Goal: Task Accomplishment & Management: Complete application form

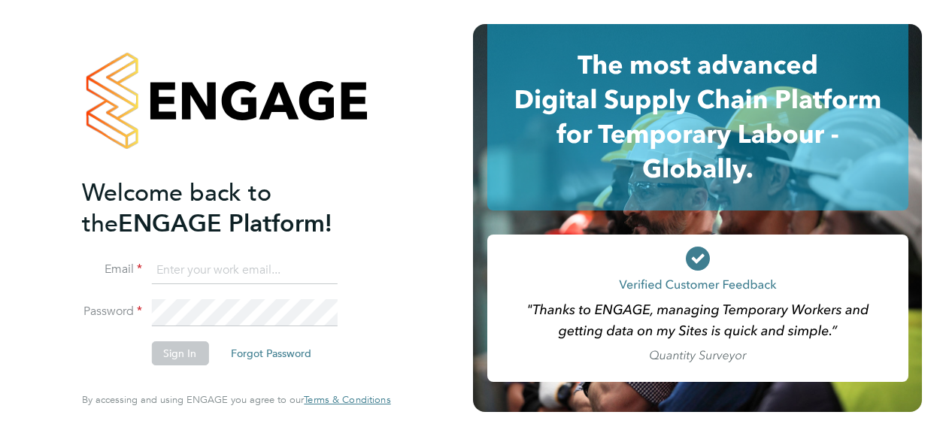
click at [297, 276] on input at bounding box center [244, 270] width 186 height 27
type input "christophersturgess@hotmail.com"
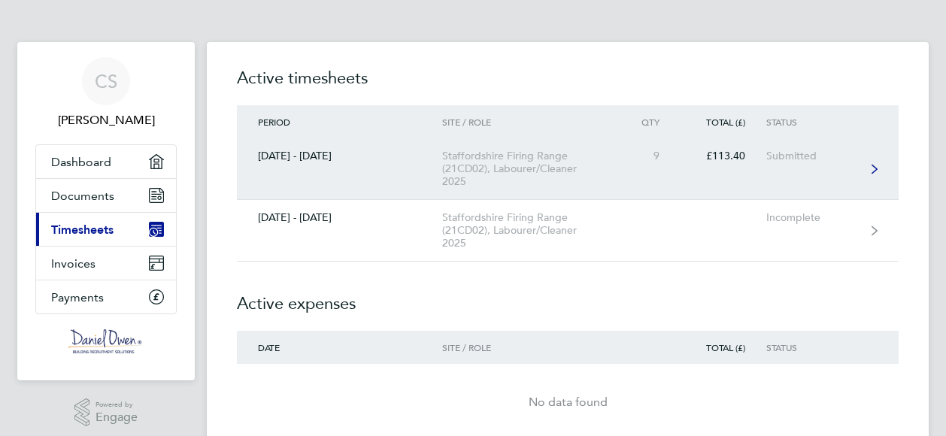
click at [880, 179] on link "13 - 19 Sept 2025 Staffordshire Firing Range (21CD02), Labourer/Cleaner 2025 9 …" at bounding box center [568, 169] width 662 height 62
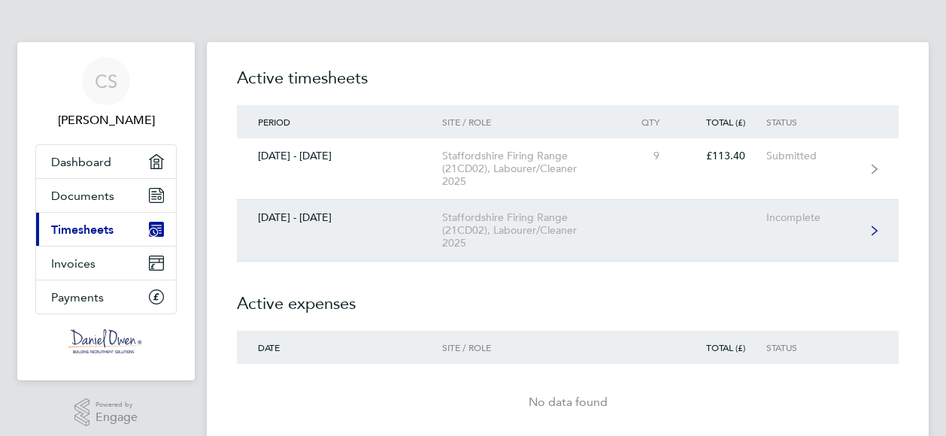
click at [748, 222] on link "20 - 26 Sept 2025 Staffordshire Firing Range (21CD02), Labourer/Cleaner 2025 In…" at bounding box center [568, 231] width 662 height 62
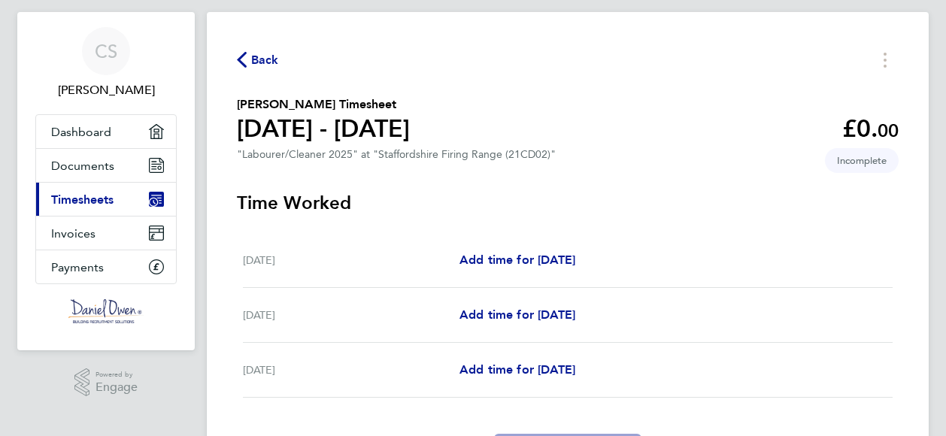
scroll to position [123, 0]
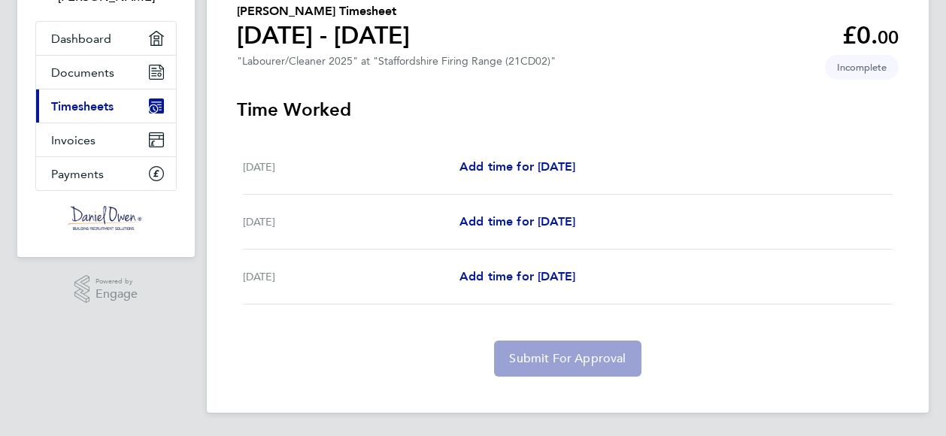
click at [98, 109] on span "Timesheets" at bounding box center [82, 106] width 62 height 14
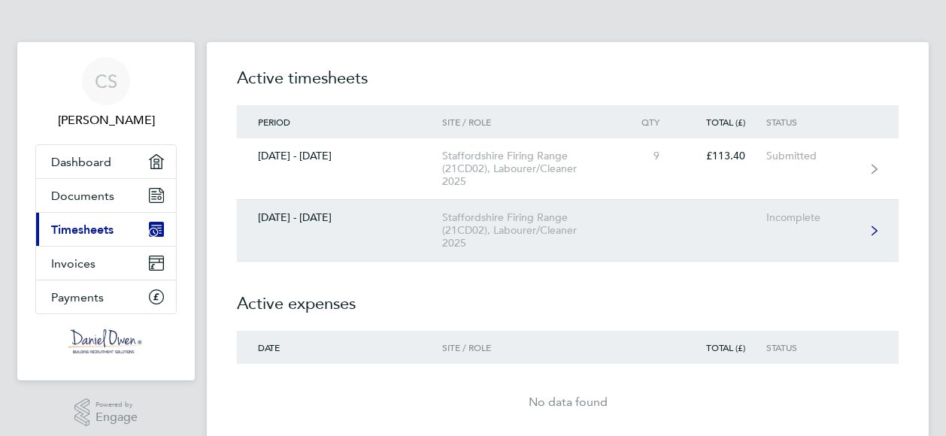
click at [539, 213] on div "Staffordshire Firing Range (21CD02), Labourer/Cleaner 2025" at bounding box center [528, 230] width 172 height 38
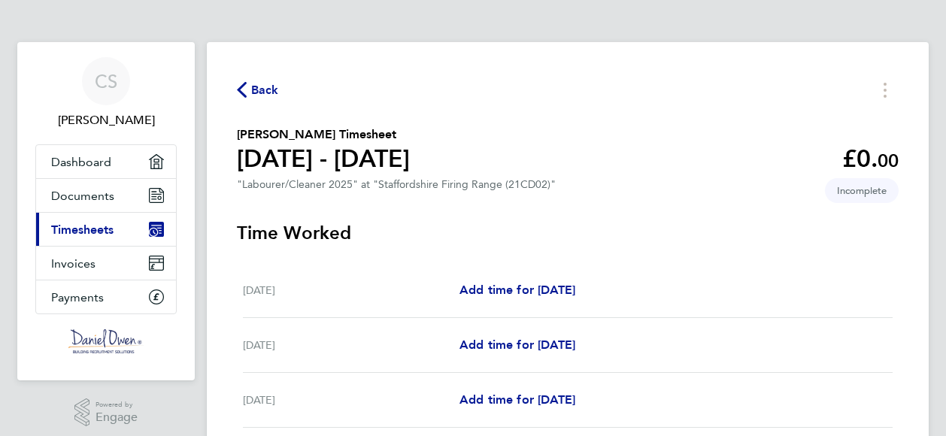
click at [241, 90] on icon "button" at bounding box center [242, 90] width 10 height 16
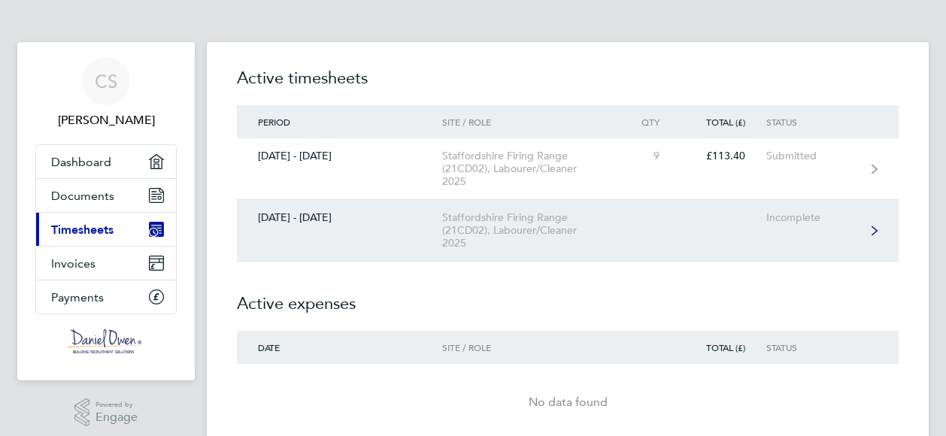
click at [883, 237] on link "20 - 26 Sept 2025 Staffordshire Firing Range (21CD02), Labourer/Cleaner 2025 In…" at bounding box center [568, 231] width 662 height 62
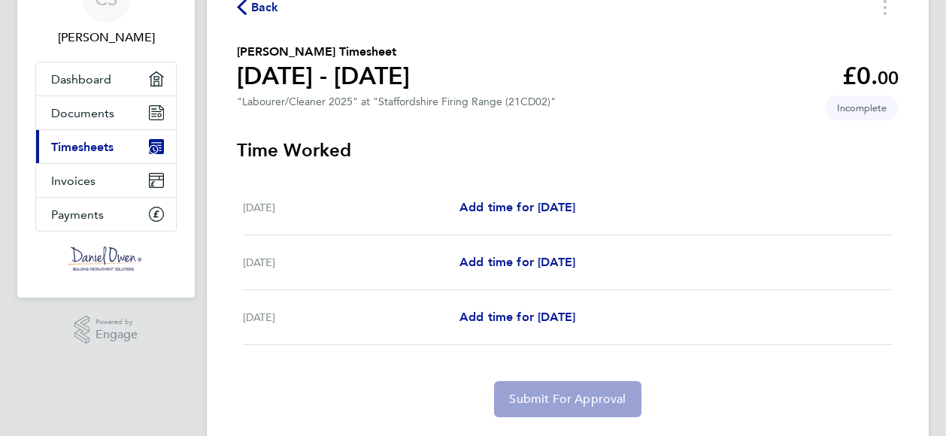
scroll to position [123, 0]
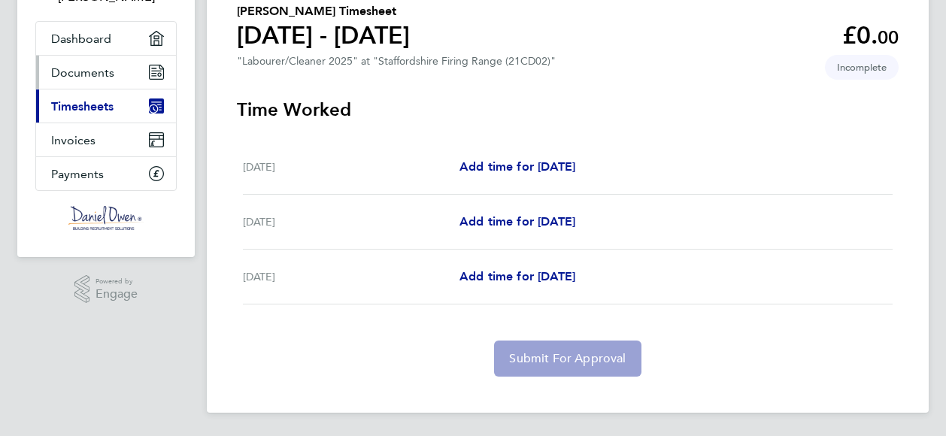
click at [110, 74] on span "Documents" at bounding box center [82, 72] width 63 height 14
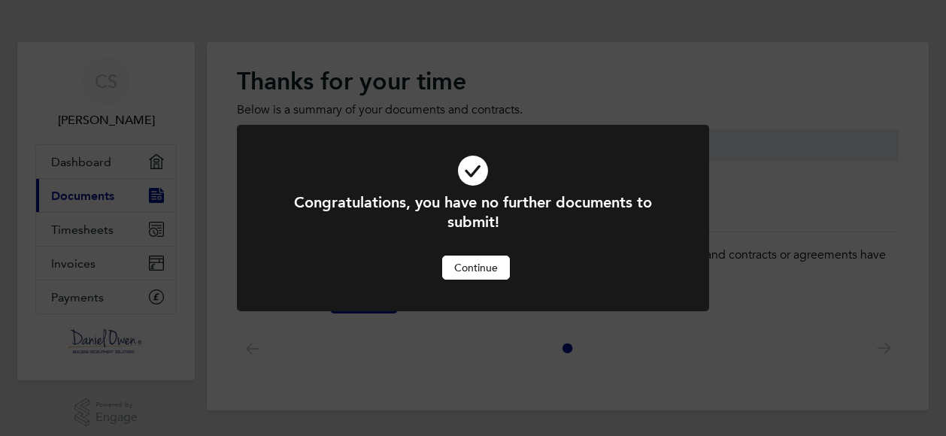
click at [491, 276] on button "Continue" at bounding box center [476, 268] width 68 height 24
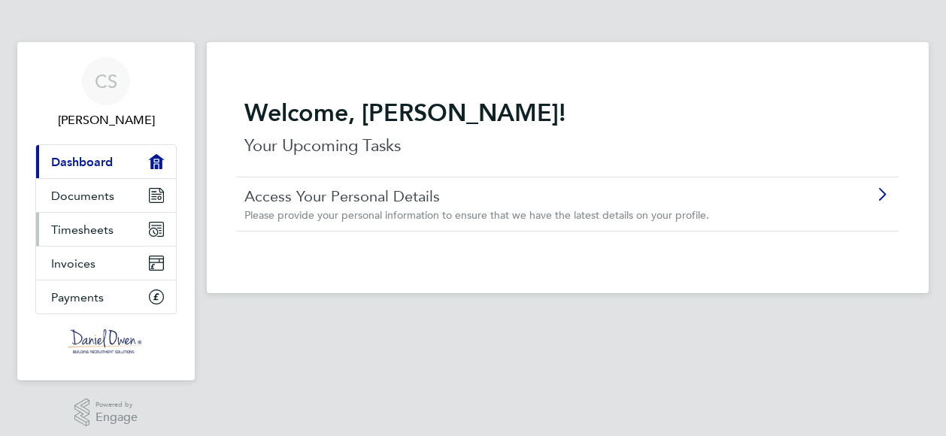
click at [107, 226] on span "Timesheets" at bounding box center [82, 230] width 62 height 14
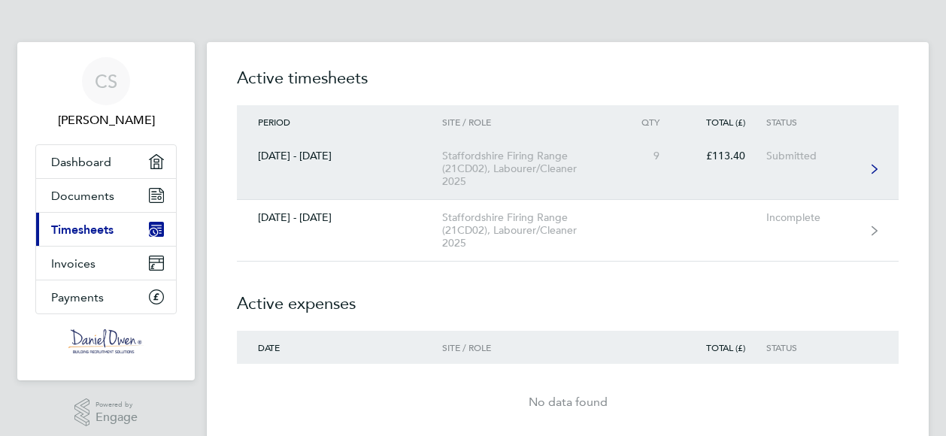
click at [559, 166] on div "Staffordshire Firing Range (21CD02), Labourer/Cleaner 2025" at bounding box center [528, 169] width 172 height 38
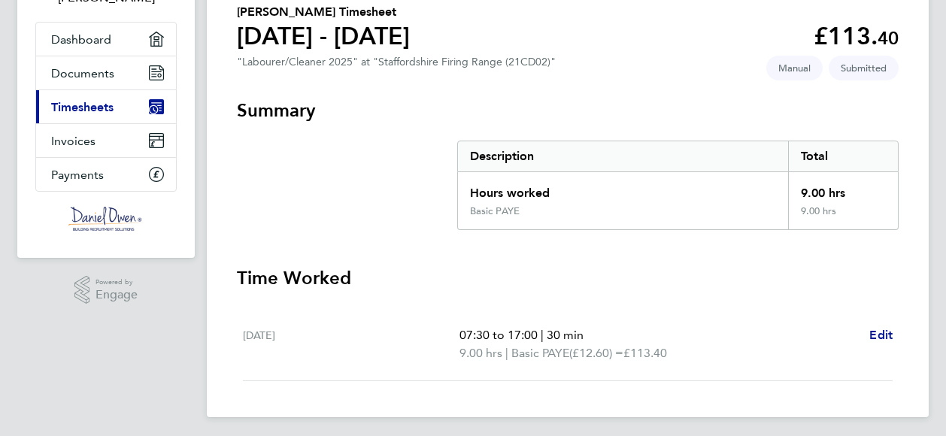
scroll to position [127, 0]
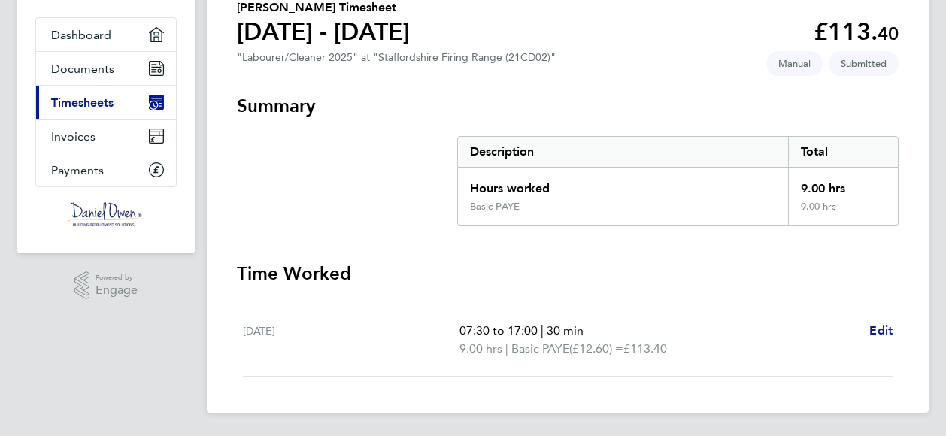
click at [96, 99] on span "Timesheets" at bounding box center [82, 103] width 62 height 14
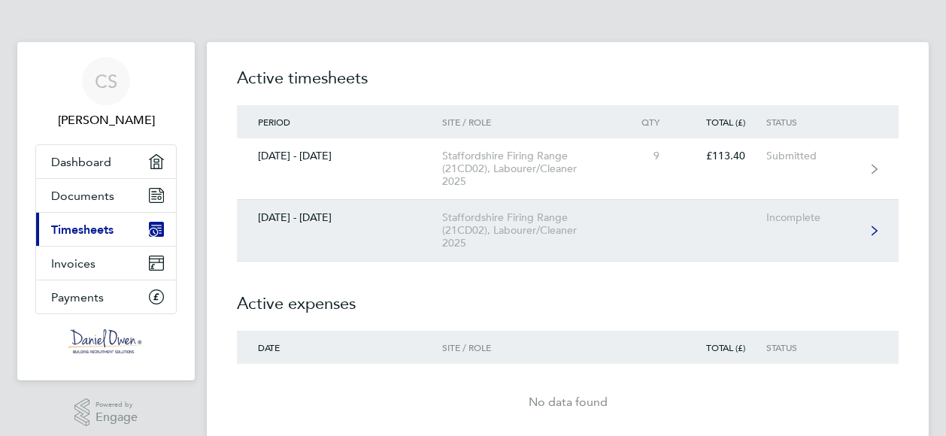
click at [557, 228] on div "Staffordshire Firing Range (21CD02), Labourer/Cleaner 2025" at bounding box center [528, 230] width 172 height 38
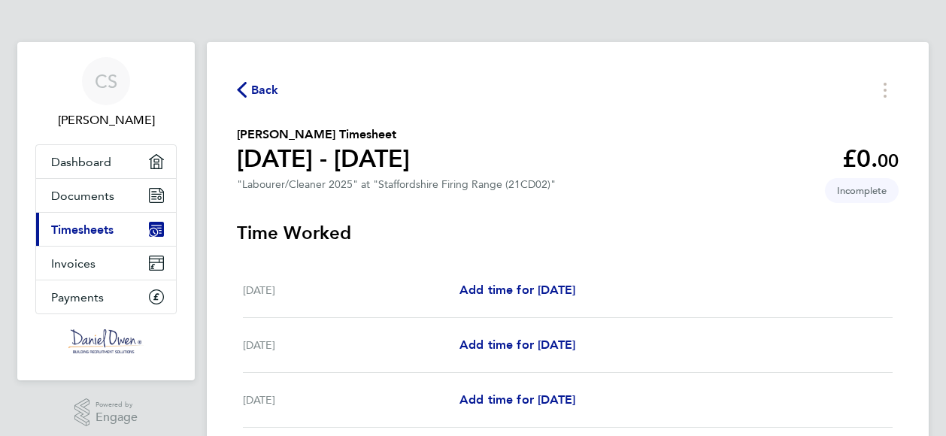
click at [557, 228] on h3 "Time Worked" at bounding box center [568, 233] width 662 height 24
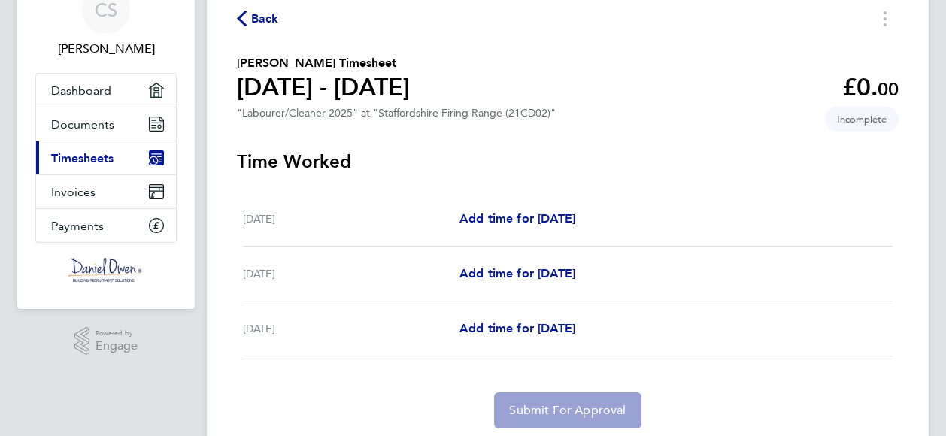
scroll to position [123, 0]
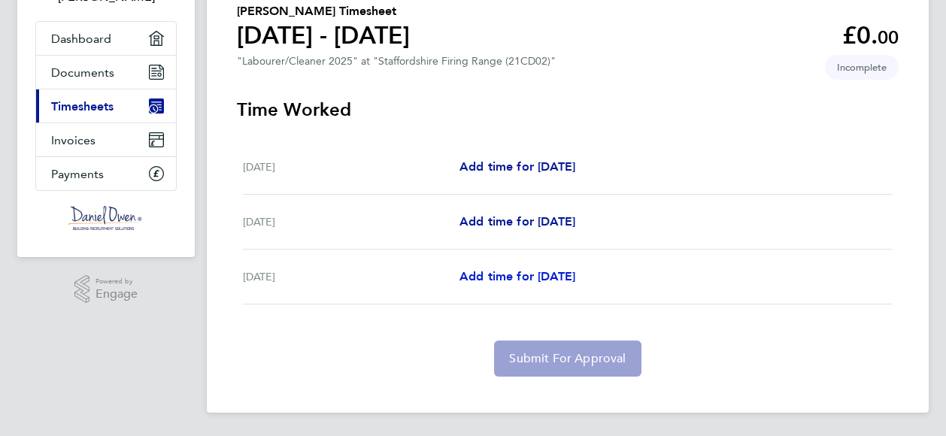
click at [509, 281] on span "Add time for Mon 22 Sep" at bounding box center [518, 276] width 116 height 14
select select "60"
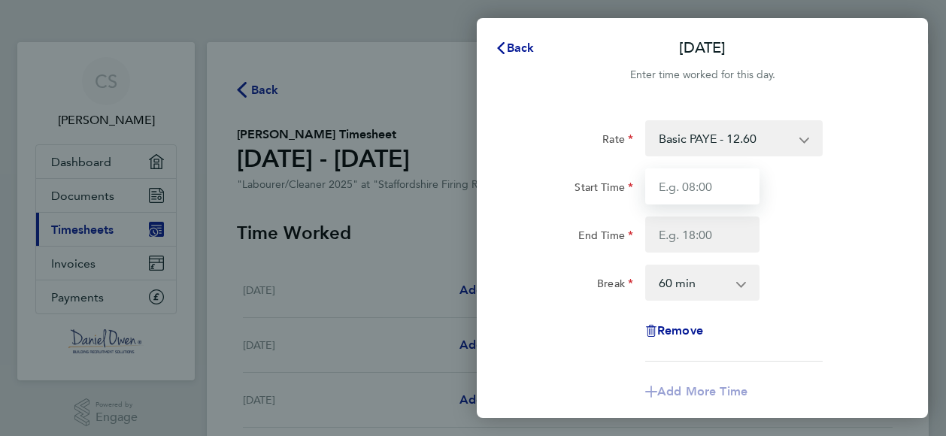
click at [737, 189] on input "Start Time" at bounding box center [702, 187] width 114 height 36
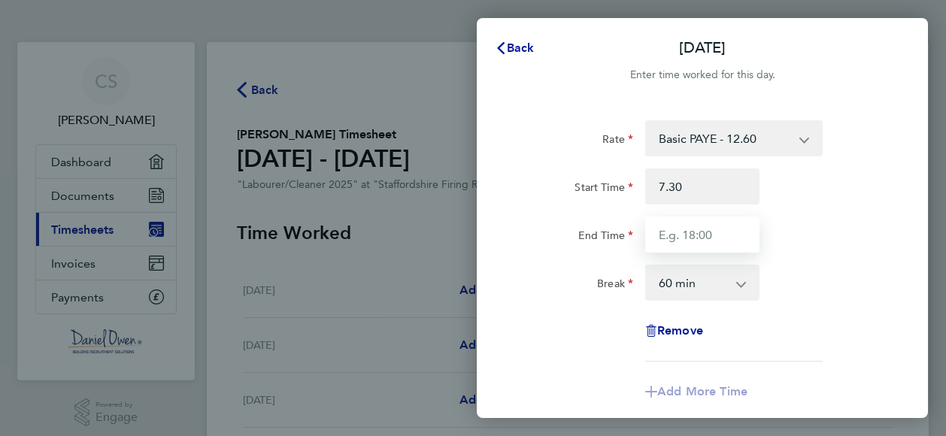
type input "07:30"
click at [715, 238] on input "End Time" at bounding box center [702, 235] width 114 height 36
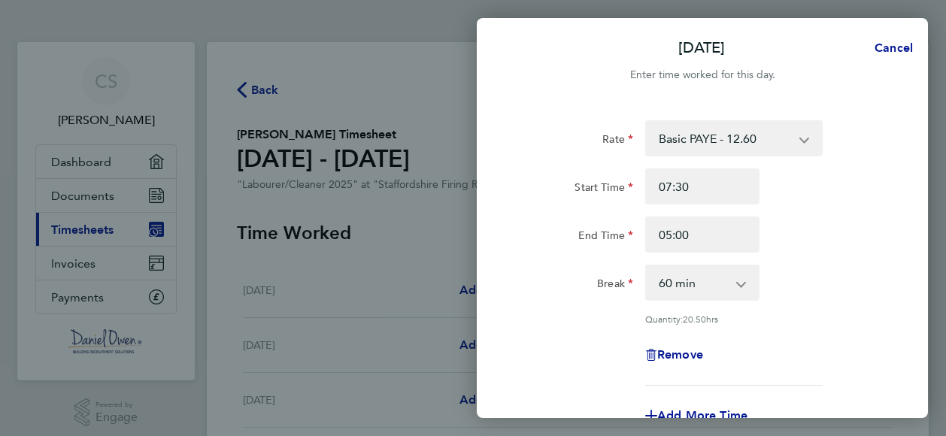
click at [837, 247] on div "End Time 05:00" at bounding box center [702, 235] width 379 height 36
click at [746, 284] on app-icon-cross-button at bounding box center [749, 282] width 18 height 33
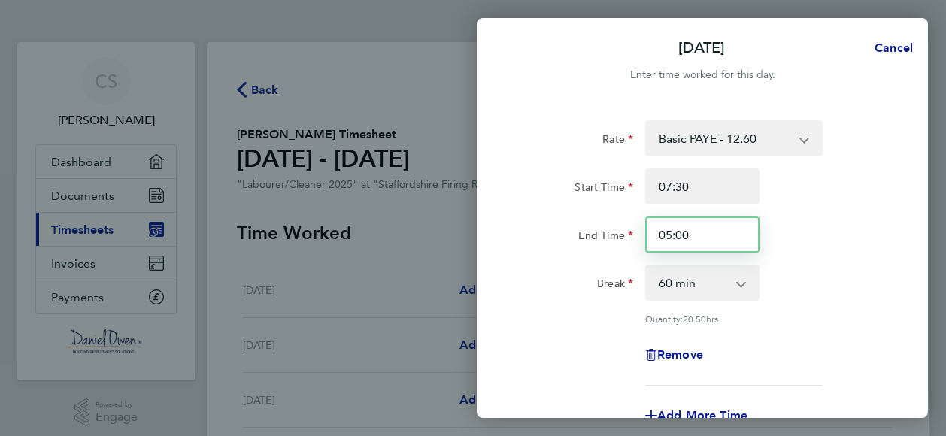
click at [724, 248] on input "05:00" at bounding box center [702, 235] width 114 height 36
type input "0"
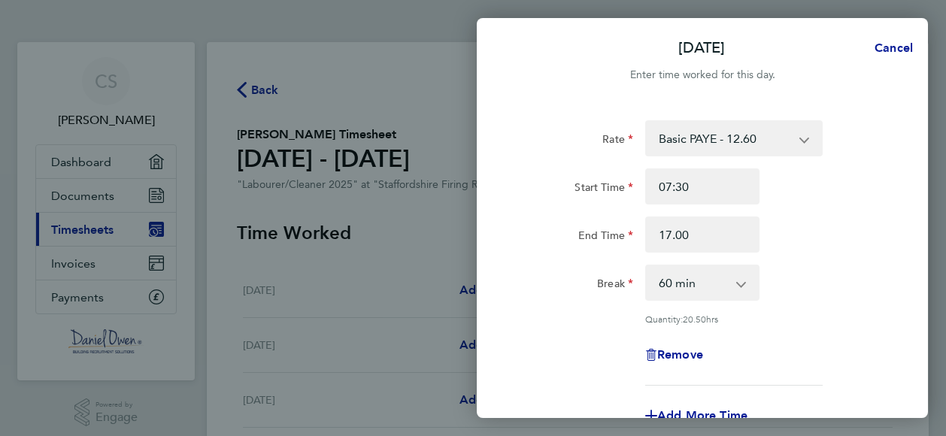
type input "17:00"
click at [700, 287] on select "0 min 15 min 30 min 45 min 60 min 75 min 90 min" at bounding box center [693, 282] width 93 height 33
select select "30"
click at [647, 266] on select "0 min 15 min 30 min 45 min 60 min 75 min 90 min" at bounding box center [693, 282] width 93 height 33
click at [919, 132] on div "Rate Basic PAYE - 12.60 OT PAYE - 18.90 Start Time 07:30 End Time 17:00 Break 0…" at bounding box center [702, 316] width 451 height 428
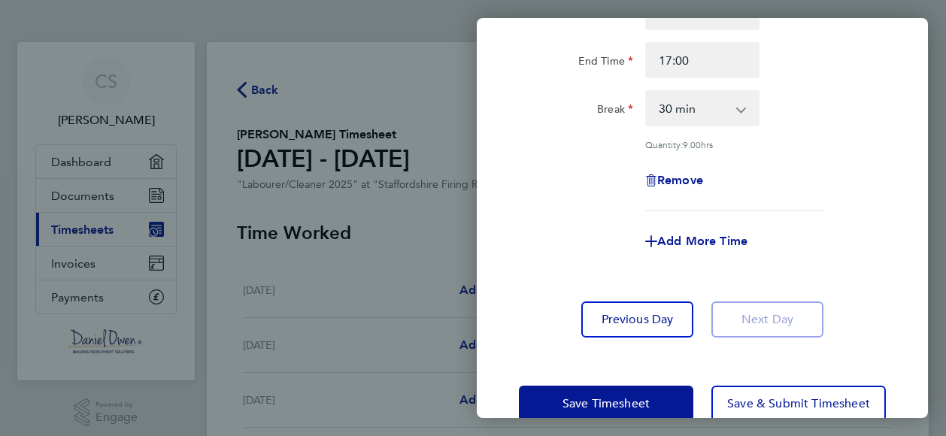
scroll to position [207, 0]
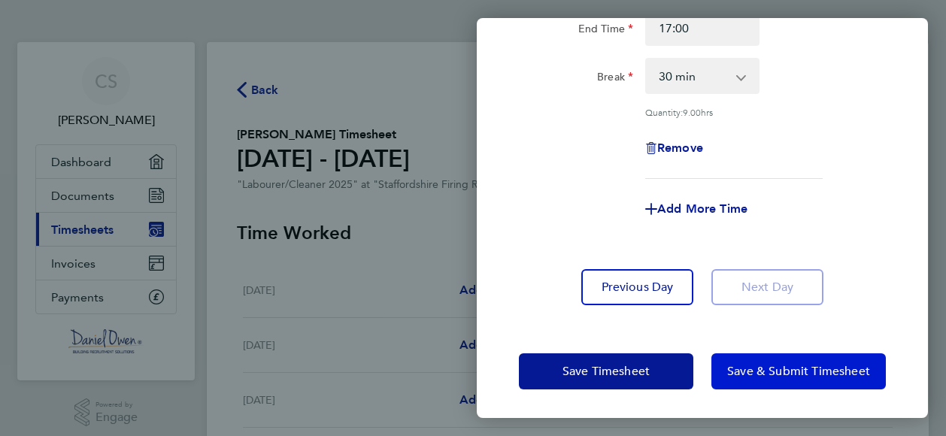
click at [745, 375] on span "Save & Submit Timesheet" at bounding box center [798, 371] width 143 height 15
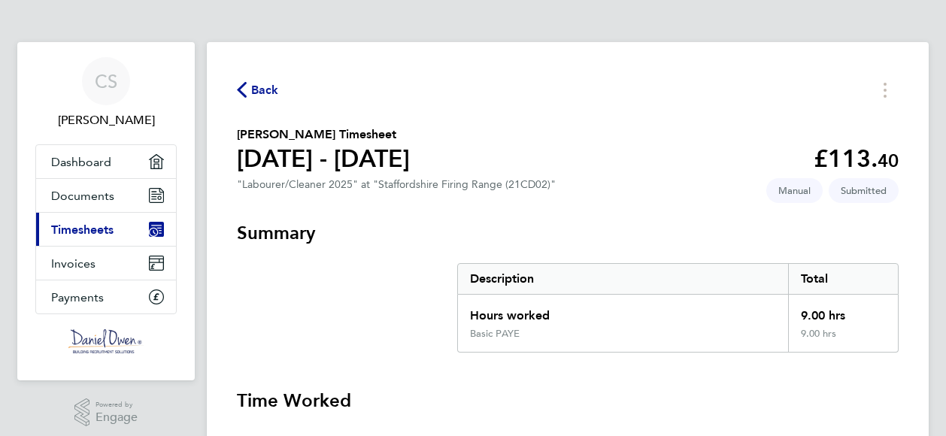
click at [99, 229] on span "Timesheets" at bounding box center [82, 230] width 62 height 14
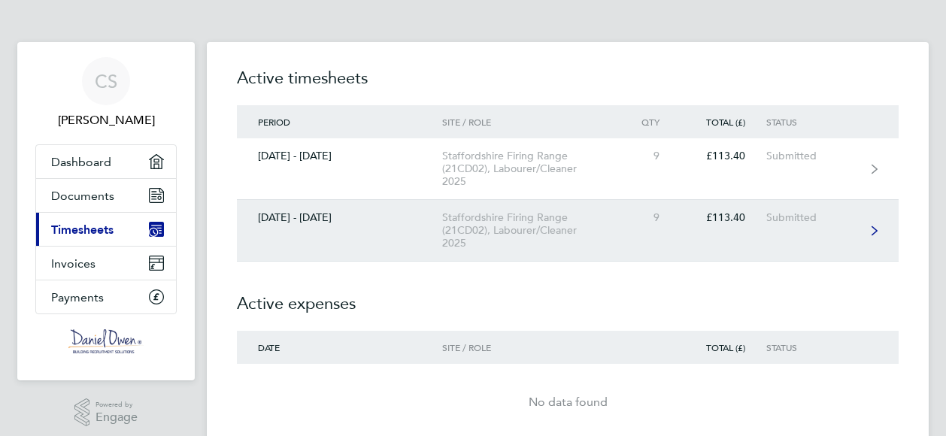
click at [376, 216] on div "[DATE] - [DATE]" at bounding box center [339, 217] width 205 height 13
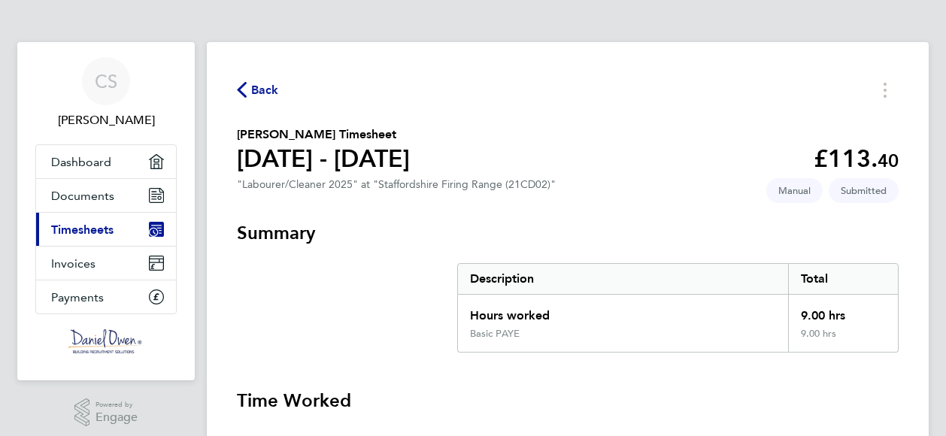
click at [118, 223] on link "Current page: Timesheets" at bounding box center [106, 229] width 140 height 33
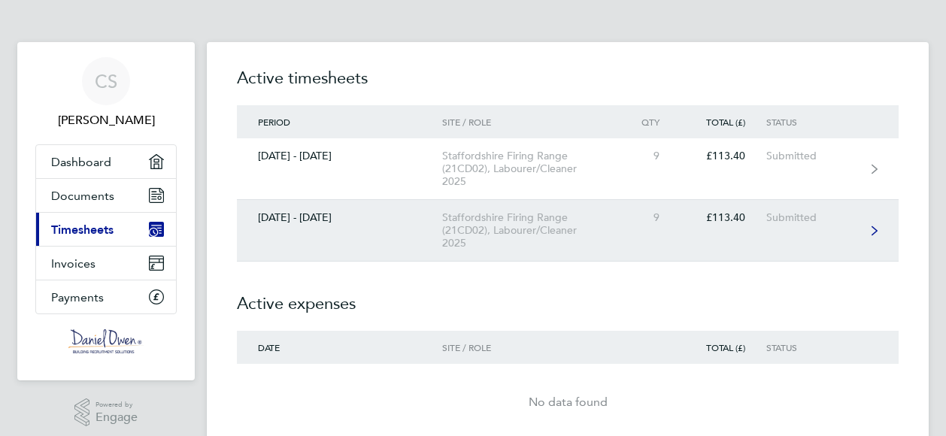
click at [512, 227] on div "Staffordshire Firing Range (21CD02), Labourer/Cleaner 2025" at bounding box center [528, 230] width 172 height 38
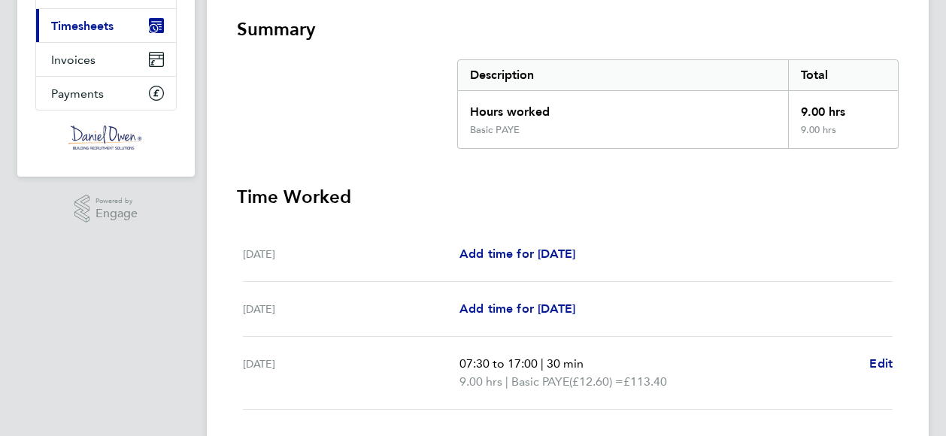
scroll to position [236, 0]
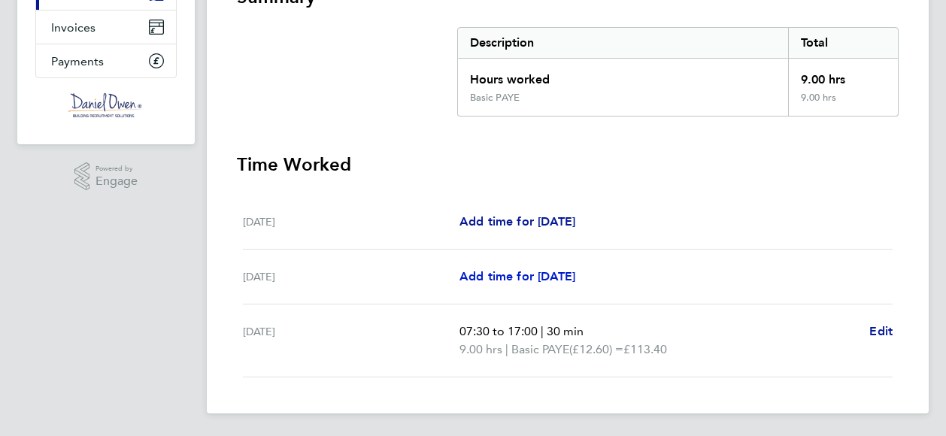
click at [546, 275] on span "Add time for [DATE]" at bounding box center [518, 276] width 116 height 14
select select "60"
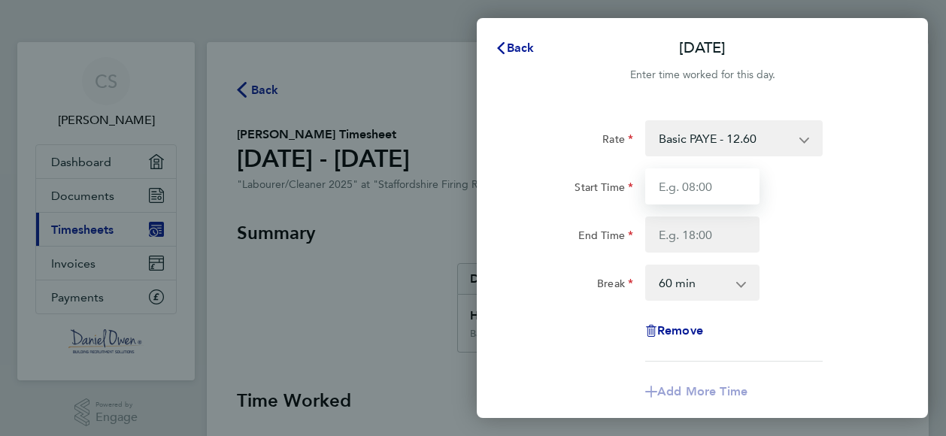
click at [703, 184] on input "Start Time" at bounding box center [702, 187] width 114 height 36
type input "07:30"
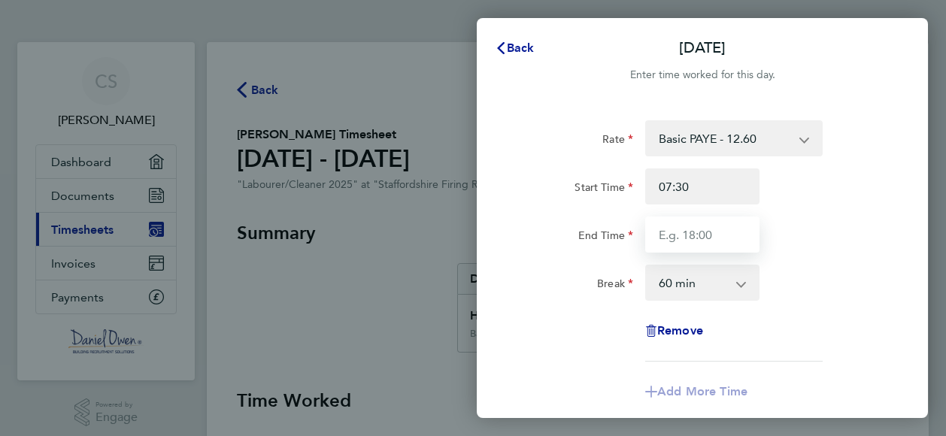
type input "17:00"
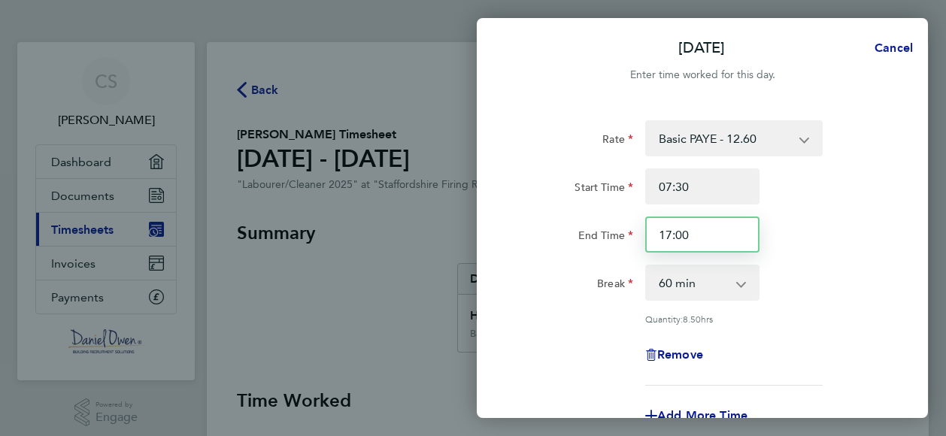
click at [703, 245] on input "17:00" at bounding box center [702, 235] width 114 height 36
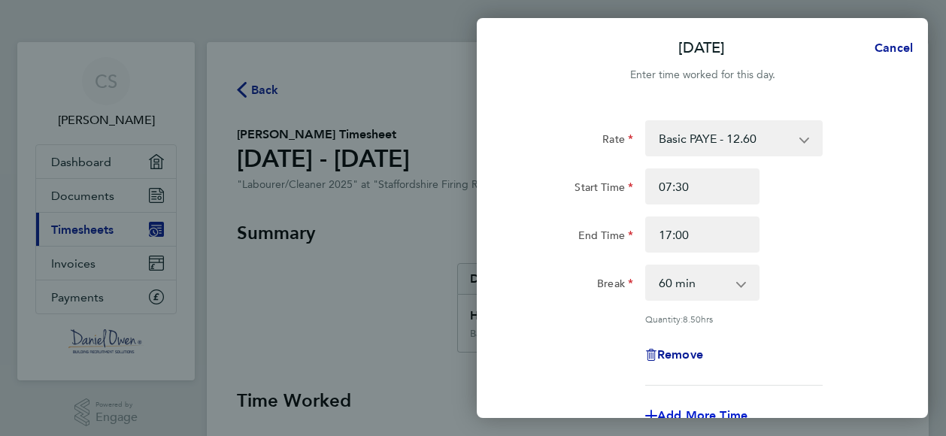
click at [680, 410] on span "Add More Time" at bounding box center [703, 416] width 90 height 14
select select "null"
click at [920, 111] on div "Rate Basic PAYE - 12.60 OT PAYE - 18.90 Start Time 07:30 End Time 17:00 Break 0…" at bounding box center [702, 394] width 451 height 585
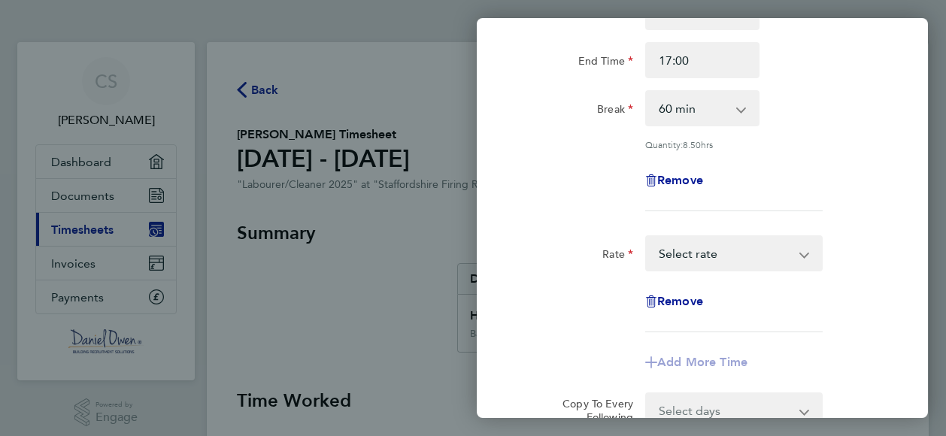
scroll to position [181, 0]
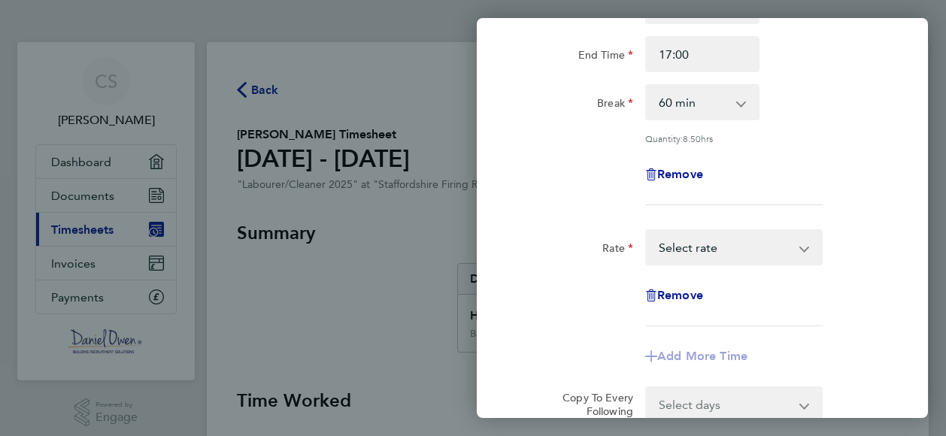
click at [791, 232] on select "OT PAYE - 18.90 Basic PAYE - 12.60 Select rate" at bounding box center [725, 247] width 156 height 33
select select "60"
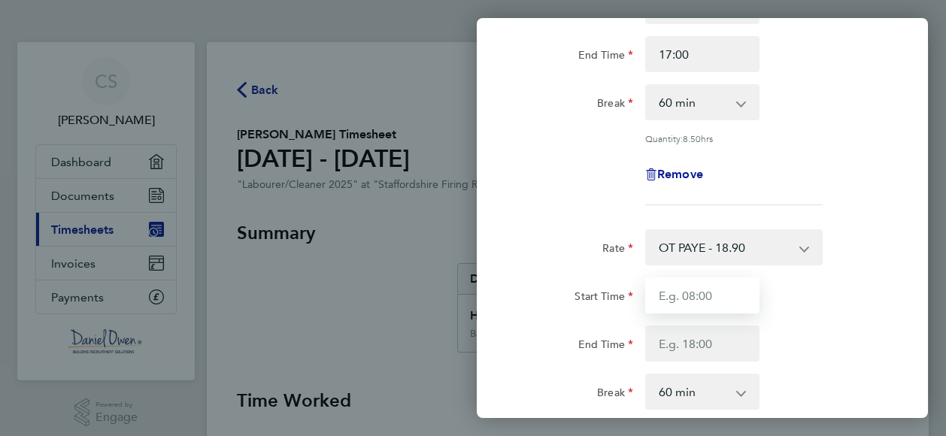
click at [709, 302] on input "Start Time" at bounding box center [702, 296] width 114 height 36
type input "07:30"
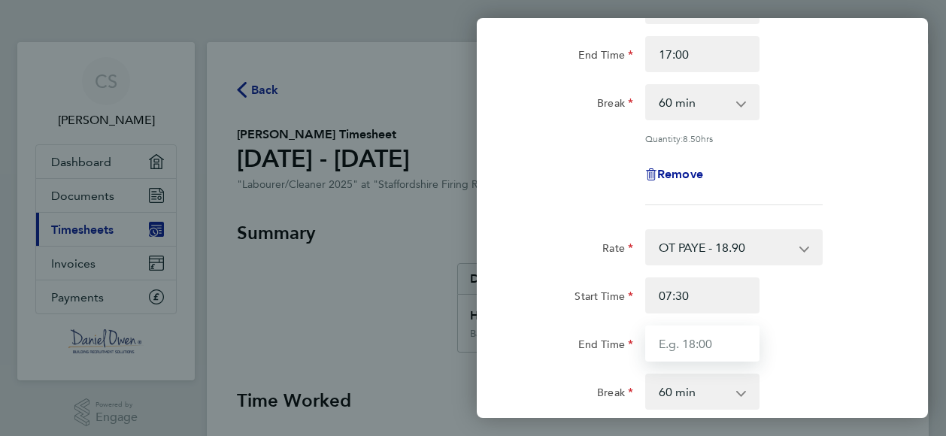
click at [697, 345] on input "End Time" at bounding box center [702, 344] width 114 height 36
type input "17:00"
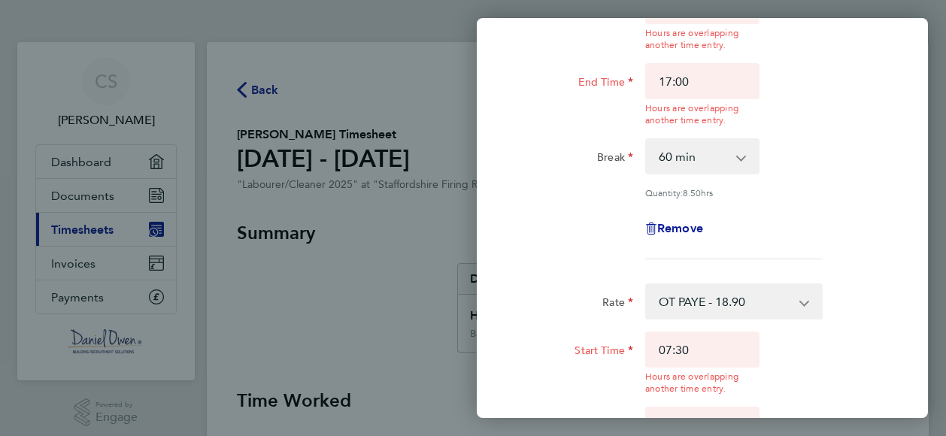
scroll to position [461, 0]
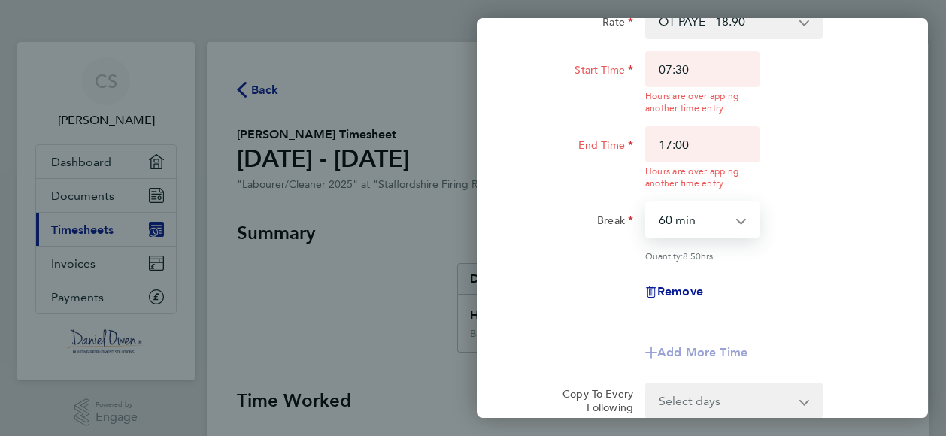
click at [739, 398] on form "Rate Basic PAYE - 12.60 OT PAYE - 18.90 Start Time 07:30 Hours are overlapping …" at bounding box center [702, 39] width 367 height 760
select select "0"
click at [647, 203] on select "0 min 15 min 30 min 45 min 60 min 75 min 90 min" at bounding box center [693, 219] width 93 height 33
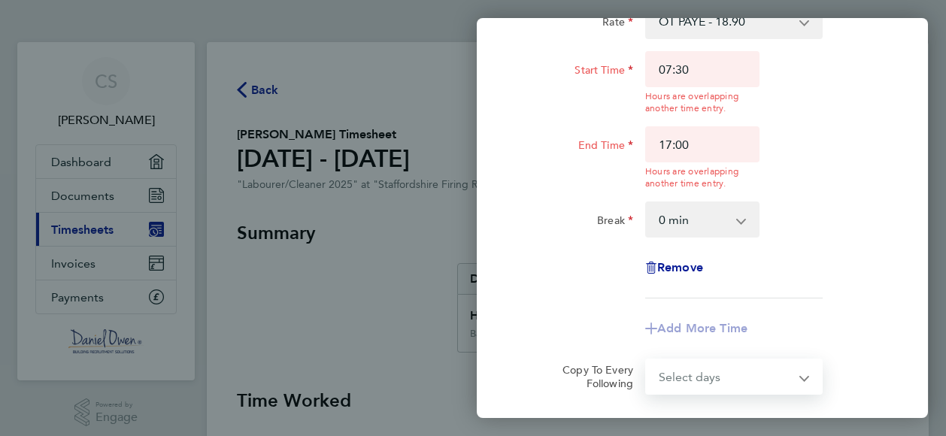
click at [737, 386] on select "Select days Monday" at bounding box center [726, 376] width 158 height 33
click at [647, 360] on select "Select days Monday" at bounding box center [726, 376] width 158 height 33
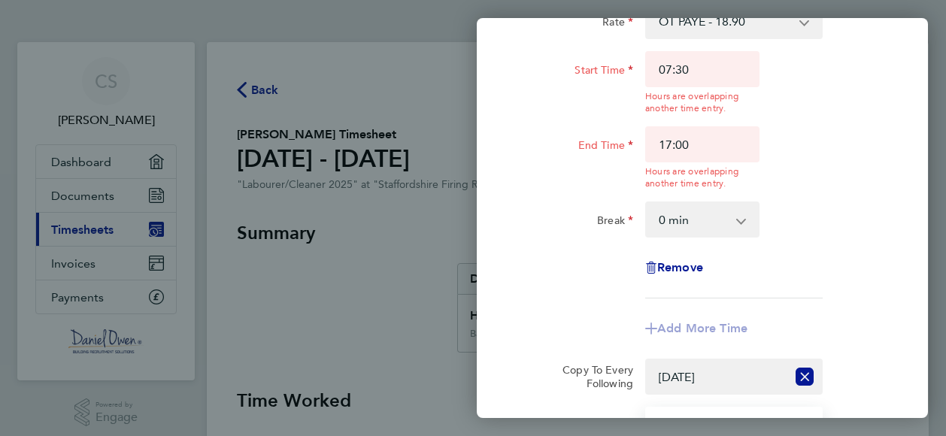
scroll to position [483, 0]
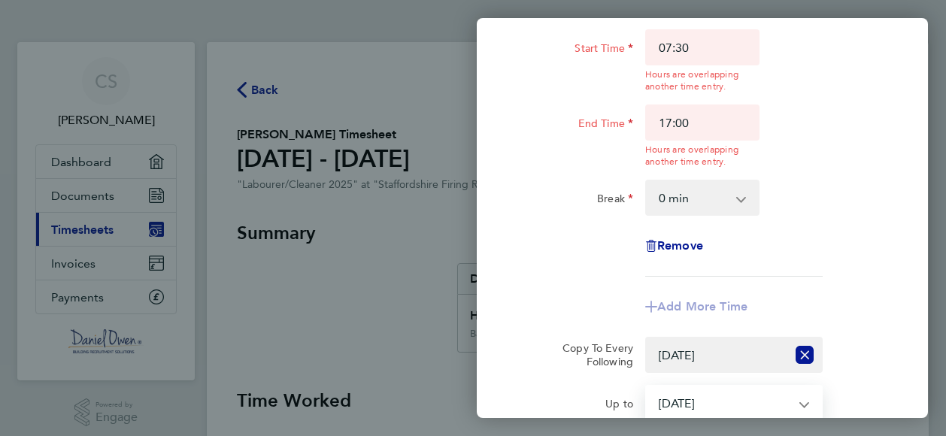
click at [757, 413] on select "22 Sep 2025" at bounding box center [725, 403] width 156 height 33
click at [743, 406] on select "22 Sep 2025" at bounding box center [725, 403] width 156 height 33
click at [808, 405] on app-icon-cross-button at bounding box center [812, 403] width 18 height 33
click at [901, 290] on div "Rate Basic PAYE - 12.60 OT PAYE - 18.90 Start Time 07:30 Hours are overlapping …" at bounding box center [702, 71] width 451 height 904
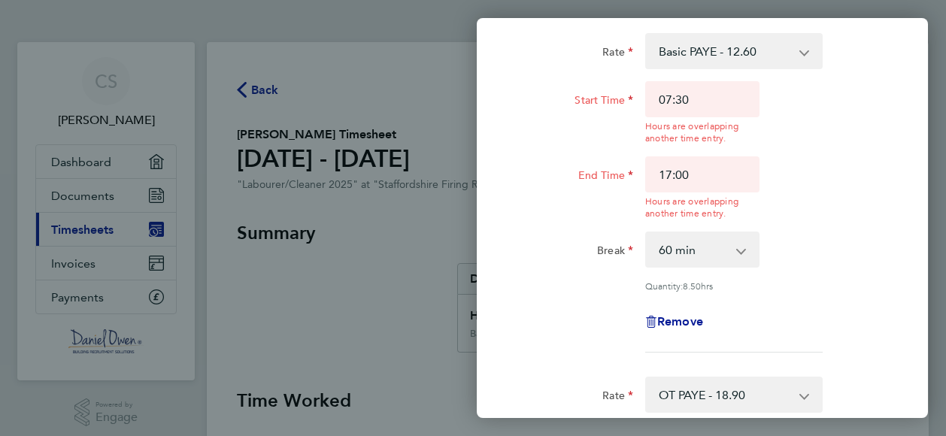
scroll to position [0, 0]
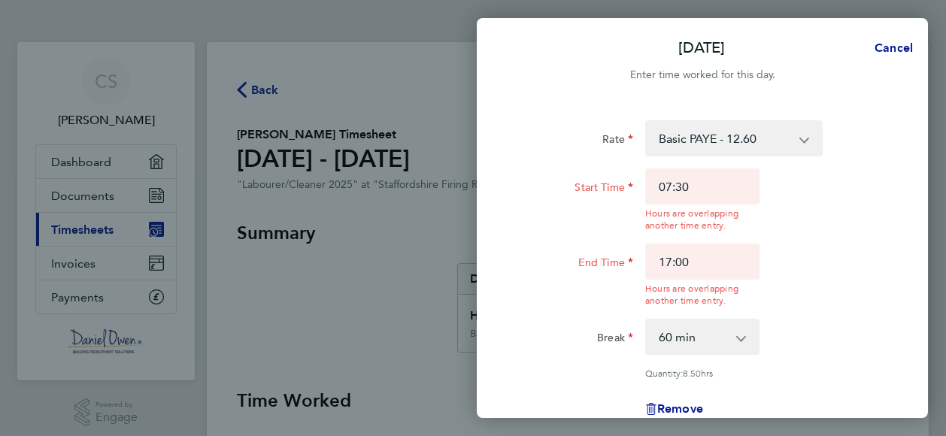
click at [895, 47] on span "Cancel" at bounding box center [891, 48] width 43 height 14
select select "0: null"
select select "60"
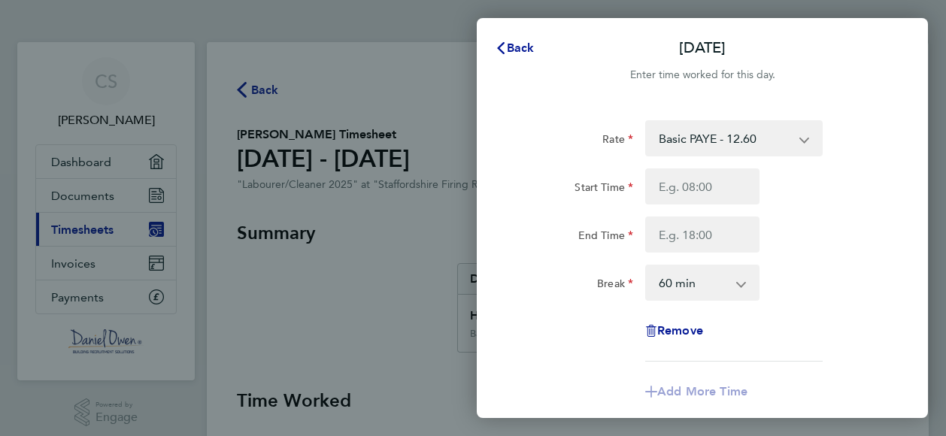
click at [895, 47] on div "Back Sun 21 Sep" at bounding box center [702, 48] width 451 height 36
click at [528, 42] on span "Back" at bounding box center [521, 48] width 28 height 14
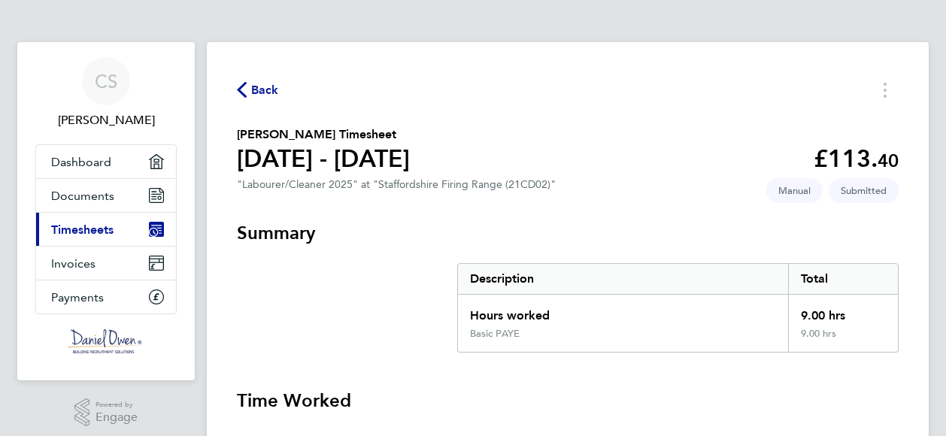
click at [72, 229] on span "Timesheets" at bounding box center [82, 230] width 62 height 14
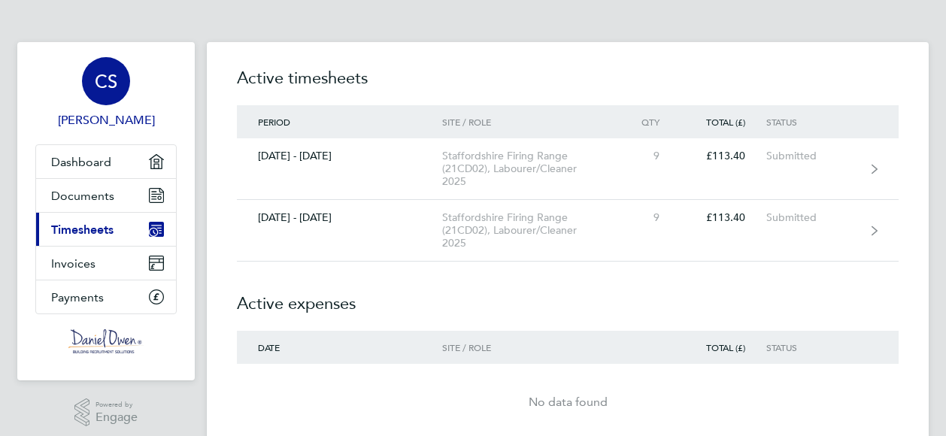
click at [114, 99] on div "CS" at bounding box center [106, 81] width 48 height 48
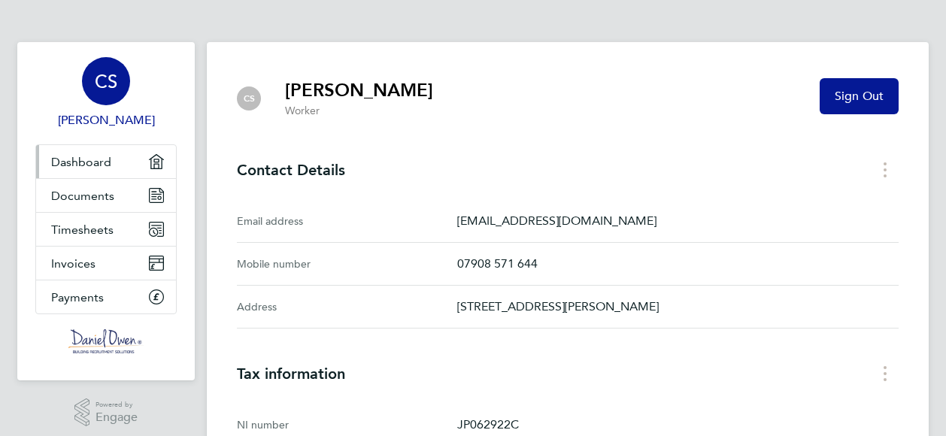
click at [98, 164] on span "Dashboard" at bounding box center [81, 162] width 60 height 14
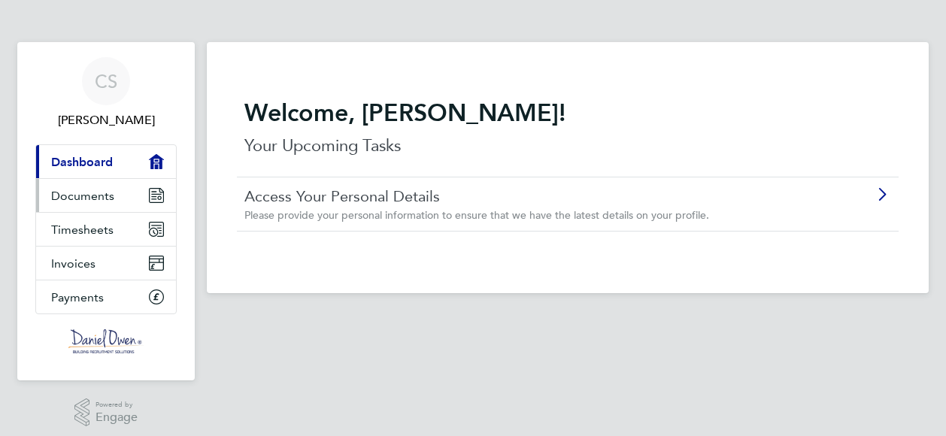
click at [93, 198] on span "Documents" at bounding box center [82, 196] width 63 height 14
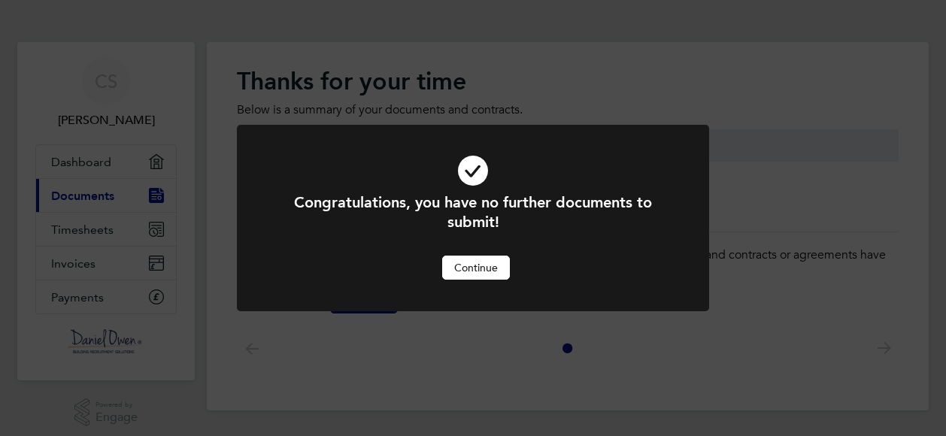
click at [90, 219] on div "Congratulations, you have no further documents to submit! Cancel Continue" at bounding box center [473, 218] width 946 height 436
click at [475, 272] on button "Continue" at bounding box center [476, 268] width 68 height 24
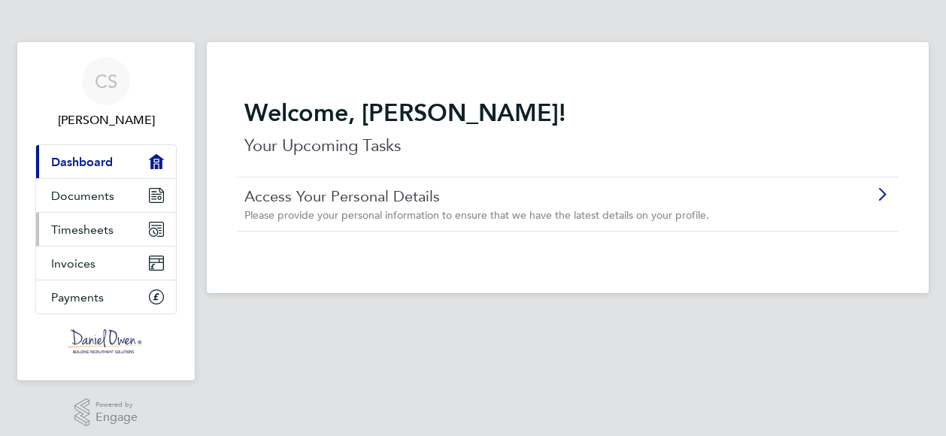
click at [83, 235] on link "Timesheets" at bounding box center [106, 229] width 140 height 33
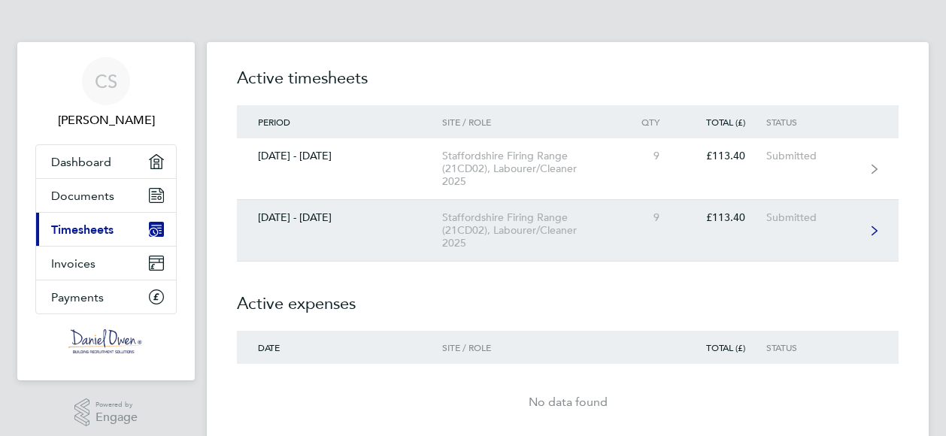
click at [803, 236] on link "[DATE] - [DATE] Staffordshire Firing Range (21CD02), Labourer/Cleaner 2025 9 £1…" at bounding box center [568, 231] width 662 height 62
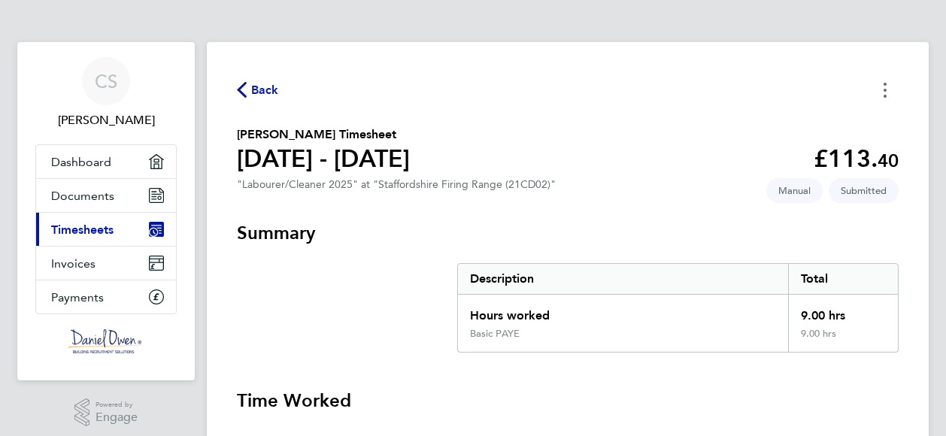
click at [887, 95] on button "Timesheets Menu" at bounding box center [885, 89] width 27 height 23
click at [667, 127] on section "Chris Sturgess's Timesheet 20 - 26 Sept 2025 £113. 40 "Labourer/Cleaner 2025" a…" at bounding box center [568, 161] width 662 height 71
click at [776, 108] on div "Back Chris Sturgess's Timesheet 20 - 26 Sept 2025 £113. 40 "Labourer/Cleaner 20…" at bounding box center [568, 346] width 722 height 608
click at [885, 87] on icon "Timesheets Menu" at bounding box center [885, 90] width 3 height 15
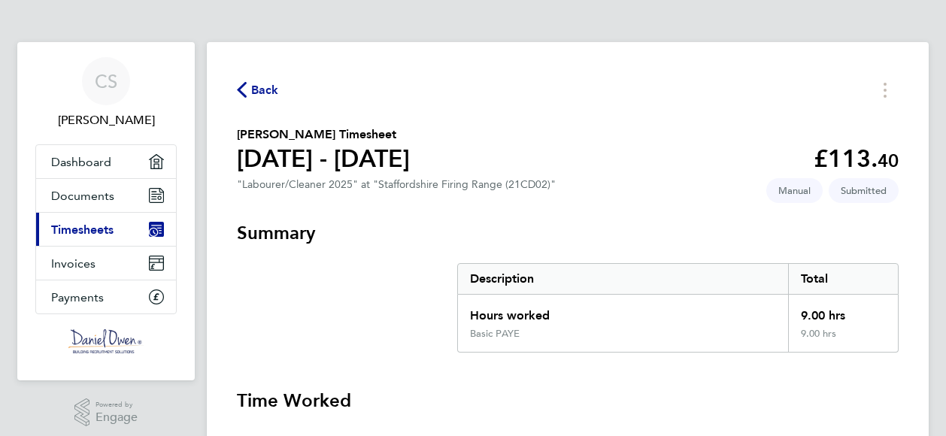
click at [99, 226] on span "Timesheets" at bounding box center [82, 230] width 62 height 14
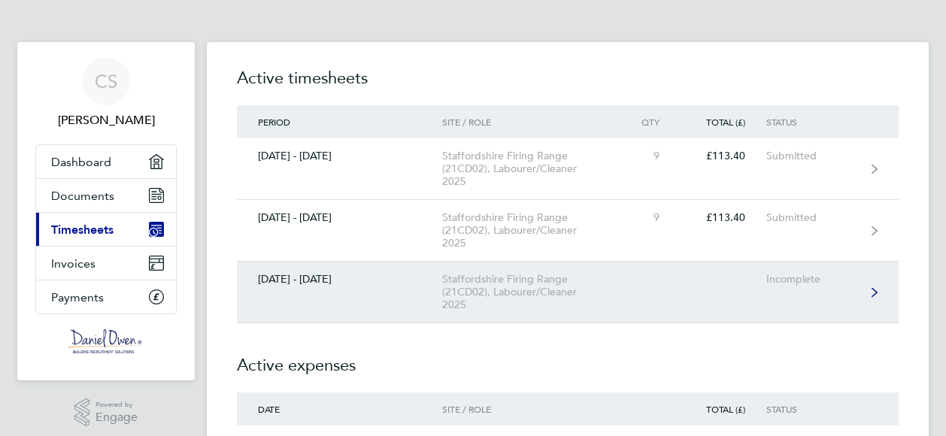
click at [430, 284] on div "[DATE] - [DATE]" at bounding box center [339, 279] width 205 height 13
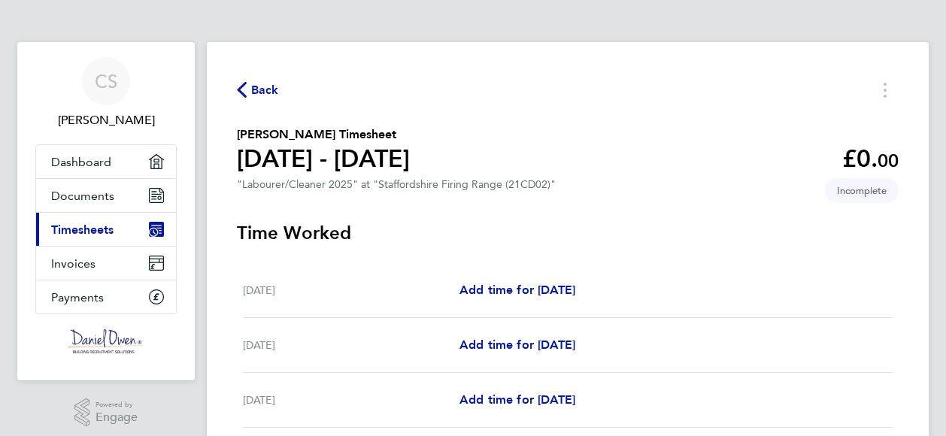
drag, startPoint x: 946, startPoint y: 27, endPoint x: 946, endPoint y: 68, distance: 41.4
click at [946, 68] on div "CS [PERSON_NAME] Applications: Dashboard Documents Current page: Timesheets Inv…" at bounding box center [473, 390] width 946 height 780
click at [534, 298] on link "Add time for [DATE]" at bounding box center [518, 290] width 116 height 18
select select "60"
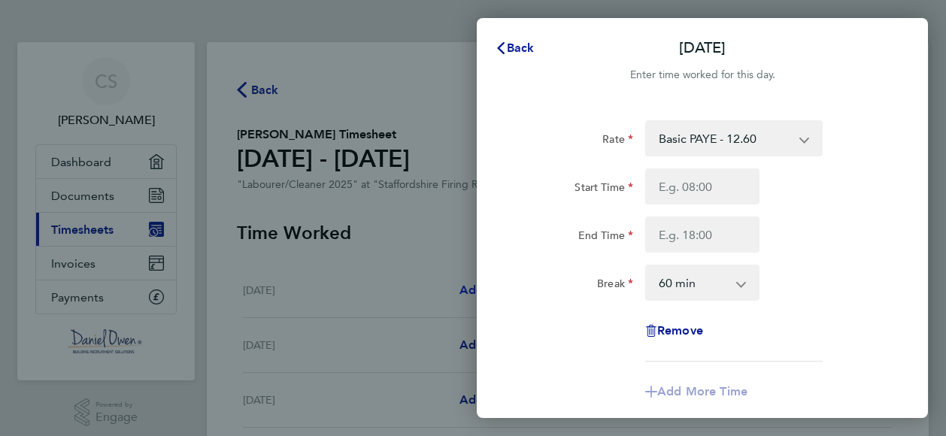
click at [534, 298] on div "Break" at bounding box center [576, 283] width 126 height 36
click at [707, 190] on input "Start Time" at bounding box center [702, 187] width 114 height 36
type input "07:30"
type input "17:00"
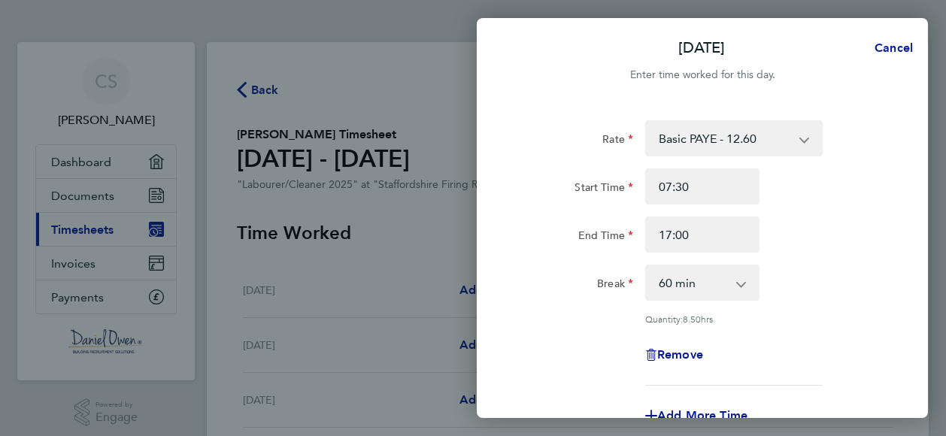
click at [706, 282] on select "0 min 15 min 30 min 45 min 60 min 75 min 90 min" at bounding box center [693, 282] width 93 height 33
click at [647, 266] on select "0 min 15 min 30 min 45 min 60 min 75 min 90 min" at bounding box center [693, 282] width 93 height 33
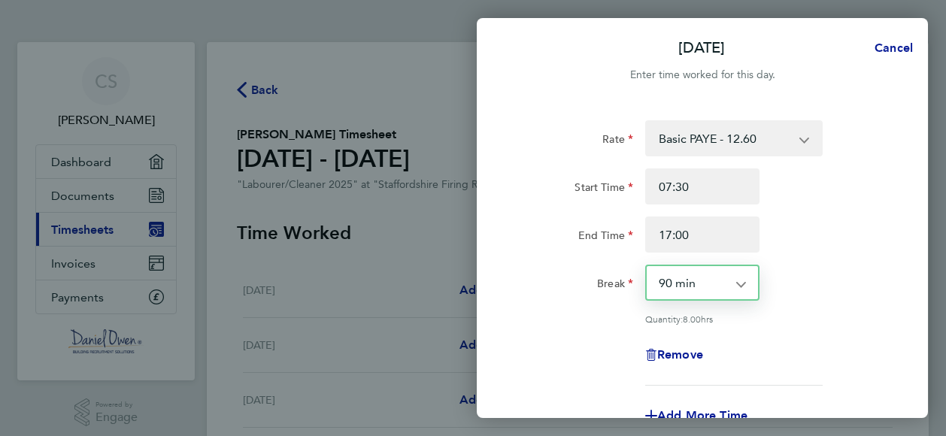
click at [739, 278] on select "0 min 15 min 30 min 45 min 60 min 75 min 90 min" at bounding box center [693, 282] width 93 height 33
click at [647, 266] on select "0 min 15 min 30 min 45 min 60 min 75 min 90 min" at bounding box center [693, 282] width 93 height 33
select select "30"
click at [871, 169] on div "Start Time 07:30" at bounding box center [702, 187] width 379 height 36
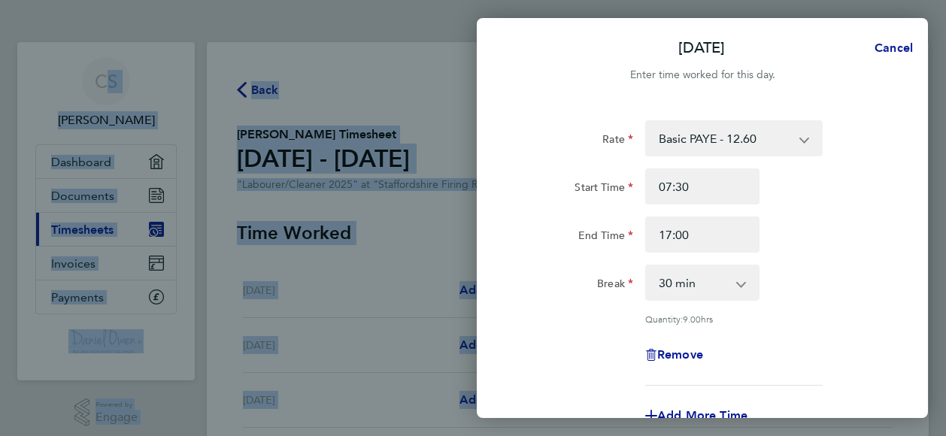
drag, startPoint x: 945, startPoint y: 129, endPoint x: 949, endPoint y: 175, distance: 46.9
click at [946, 0] on html "CS [PERSON_NAME] Applications: Dashboard Documents Current page: Timesheets Inv…" at bounding box center [473, 0] width 946 height 0
click at [452, 38] on div "[DATE] Cancel Enter time worked for this day. Rate Basic PAYE - 12.60 OT PAYE -…" at bounding box center [473, 218] width 946 height 436
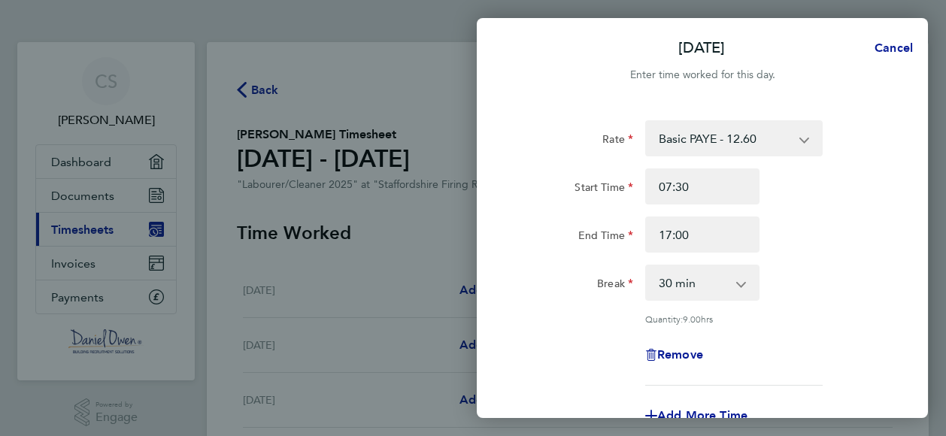
click at [811, 145] on app-icon-cross-button at bounding box center [812, 138] width 18 height 33
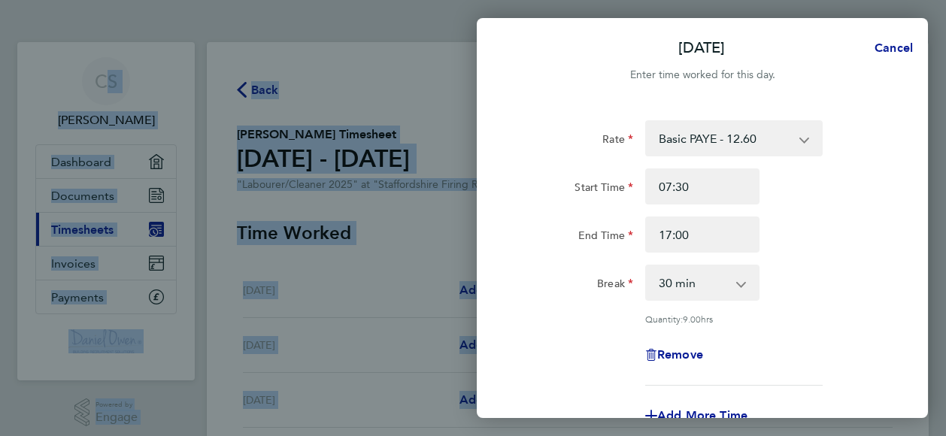
drag, startPoint x: 946, startPoint y: 87, endPoint x: 946, endPoint y: 118, distance: 31.6
click at [946, 0] on html "CS [PERSON_NAME] Applications: Dashboard Documents Current page: Timesheets Inv…" at bounding box center [473, 0] width 946 height 0
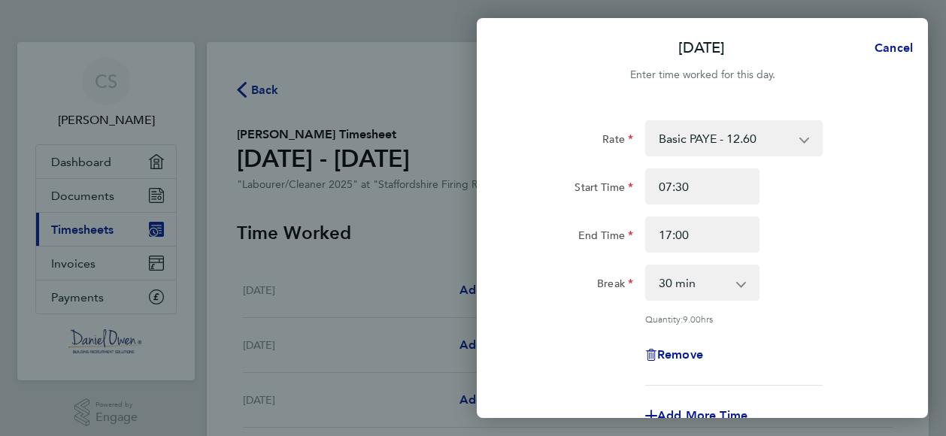
click at [925, 124] on div "Rate Basic PAYE - 12.60 OT PAYE - 18.90 Start Time 07:30 End Time 17:00 Break 0…" at bounding box center [702, 334] width 451 height 464
drag, startPoint x: 925, startPoint y: 119, endPoint x: 925, endPoint y: 180, distance: 60.9
click at [925, 180] on div "Rate Basic PAYE - 12.60 OT PAYE - 18.90 Start Time 07:30 End Time 17:00 Break 0…" at bounding box center [702, 334] width 451 height 464
drag, startPoint x: 925, startPoint y: 180, endPoint x: 913, endPoint y: 204, distance: 27.3
click at [913, 204] on div "Rate Basic PAYE - 12.60 OT PAYE - 18.90 Start Time 07:30 End Time 17:00 Break 0…" at bounding box center [702, 334] width 451 height 464
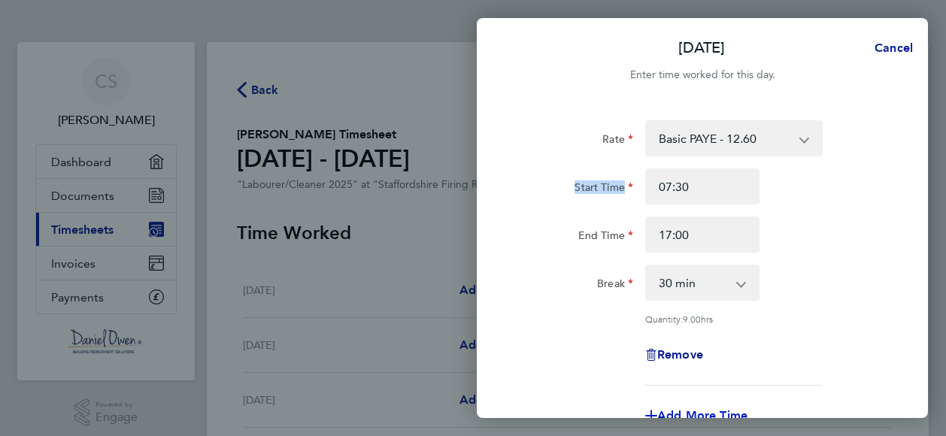
click at [719, 418] on span "Add More Time" at bounding box center [703, 416] width 90 height 14
select select "null"
click at [719, 413] on select "Basic PAYE - 12.60 OT PAYE - 18.90 Select rate" at bounding box center [725, 428] width 156 height 33
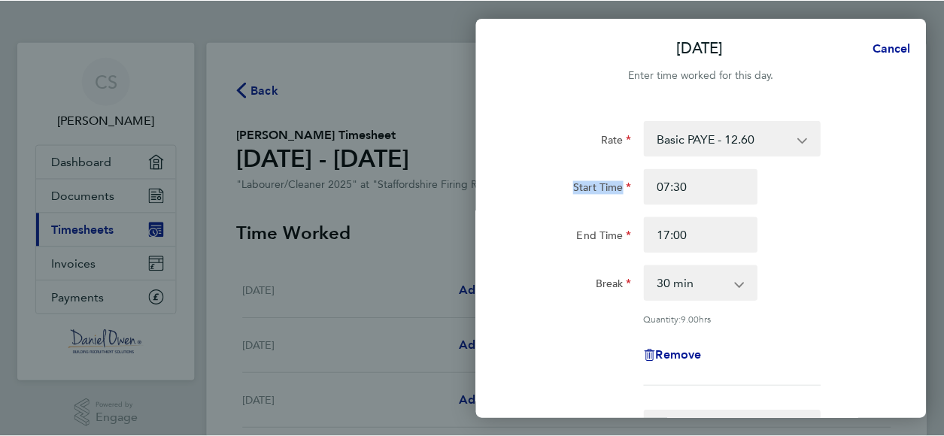
scroll to position [25, 0]
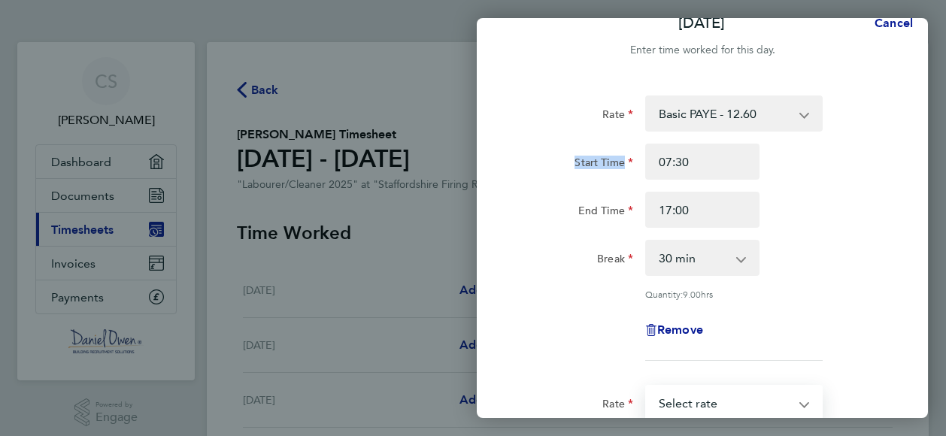
click at [719, 413] on select "Basic PAYE - 12.60 OT PAYE - 18.90 Select rate" at bounding box center [725, 403] width 156 height 33
click at [752, 399] on select "Basic PAYE - 12.60 OT PAYE - 18.90 Select rate" at bounding box center [725, 403] width 156 height 33
select select "60"
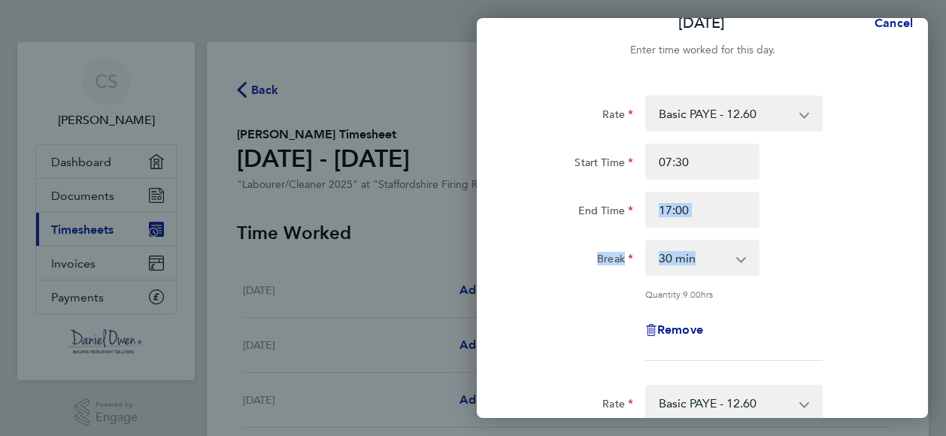
drag, startPoint x: 926, startPoint y: 193, endPoint x: 916, endPoint y: 257, distance: 63.9
click at [916, 257] on div "Rate Basic PAYE - 12.60 OT PAYE - 18.90 Start Time 07:30 End Time 17:00 Break 0…" at bounding box center [702, 442] width 451 height 730
drag, startPoint x: 916, startPoint y: 257, endPoint x: 921, endPoint y: 320, distance: 64.1
click at [921, 320] on div "Rate Basic PAYE - 12.60 OT PAYE - 18.90 Start Time 07:30 End Time 17:00 Break 0…" at bounding box center [702, 442] width 451 height 730
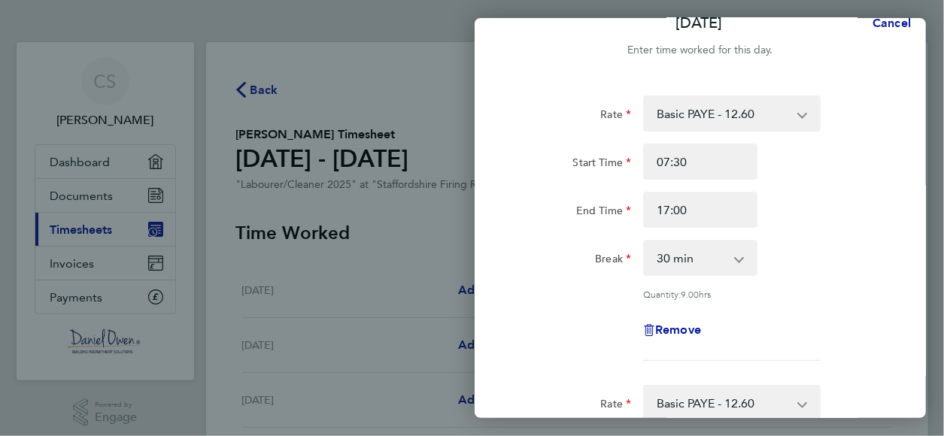
drag, startPoint x: 943, startPoint y: 59, endPoint x: 940, endPoint y: 112, distance: 52.8
click at [940, 112] on div "[DATE] Cancel Enter time worked for this day. Rate Basic PAYE - 12.60 OT PAYE -…" at bounding box center [472, 218] width 944 height 436
drag, startPoint x: 943, startPoint y: 126, endPoint x: 941, endPoint y: 157, distance: 31.7
click at [941, 157] on div "[DATE] Cancel Enter time worked for this day. Rate Basic PAYE - 12.60 OT PAYE -…" at bounding box center [472, 218] width 944 height 436
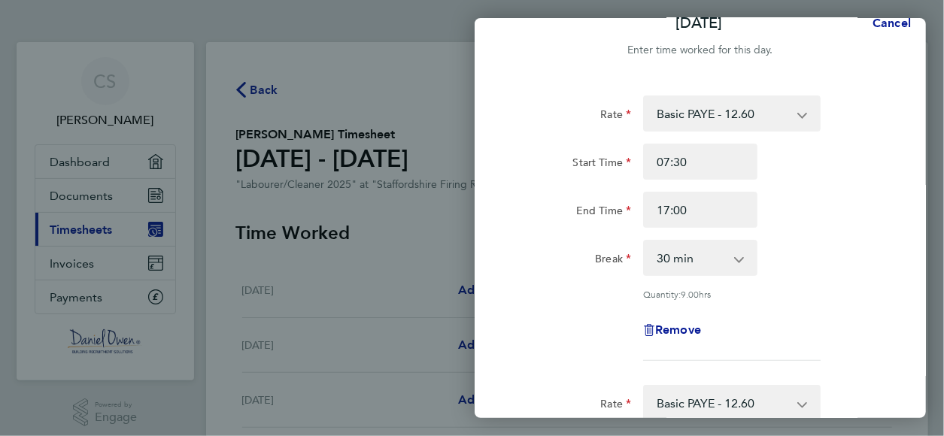
drag, startPoint x: 941, startPoint y: 157, endPoint x: 934, endPoint y: 104, distance: 53.8
click at [934, 104] on div "[DATE] Cancel Enter time worked for this day. Rate Basic PAYE - 12.60 OT PAYE -…" at bounding box center [472, 218] width 944 height 436
click at [870, 214] on div "End Time 17:00" at bounding box center [700, 210] width 379 height 36
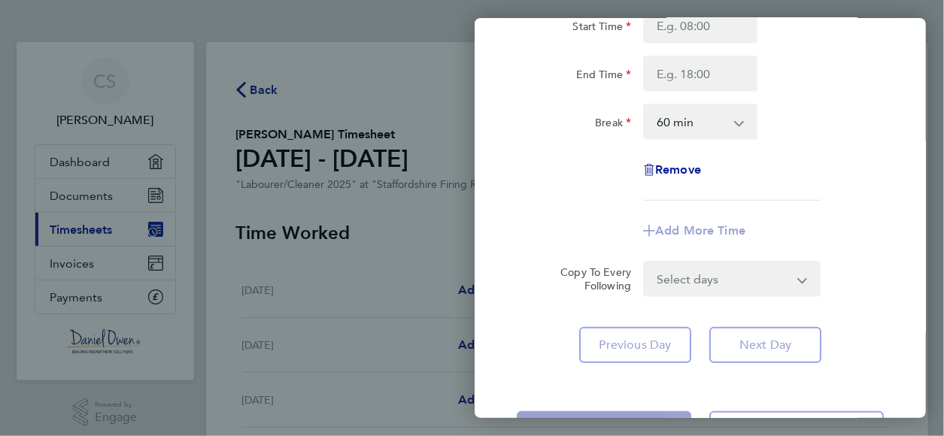
scroll to position [509, 0]
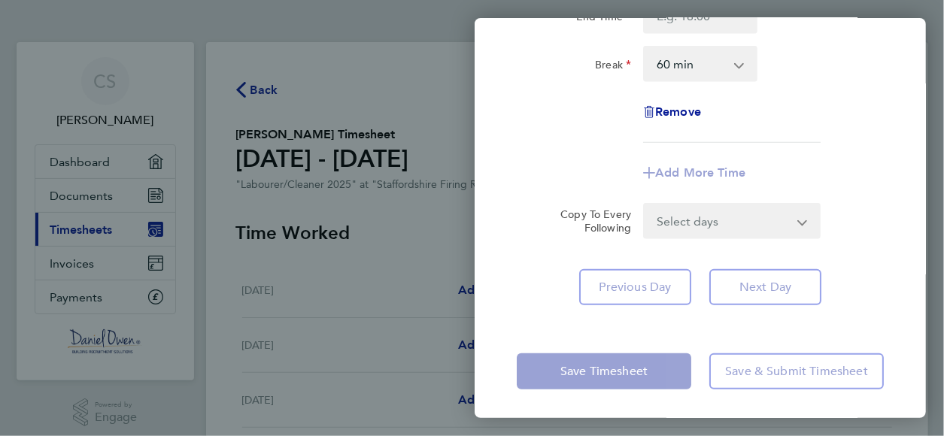
click at [764, 288] on app-form-button "Next Day" at bounding box center [760, 287] width 121 height 36
click at [768, 236] on div "Select days Day Weekday (Mon-Fri) [DATE] [DATE] [DATE] [DATE] [DATE] [DATE]" at bounding box center [732, 221] width 178 height 36
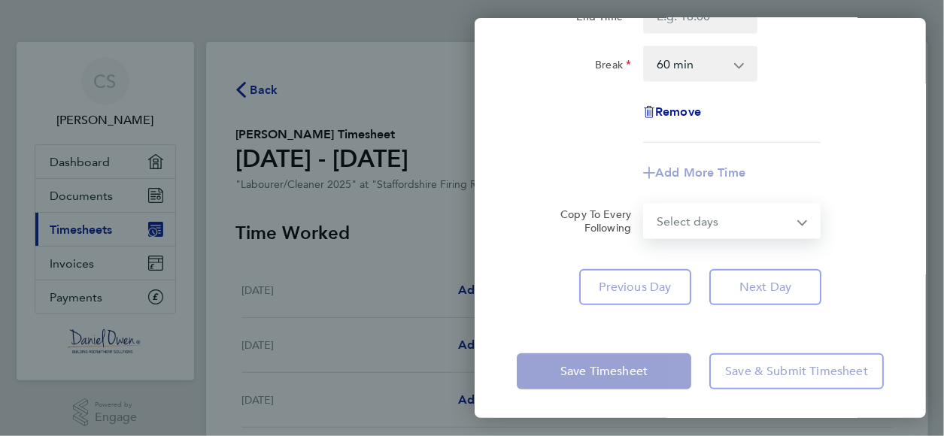
click at [776, 220] on select "Select days Day Weekday (Mon-Fri) [DATE] [DATE] [DATE] [DATE] [DATE] [DATE]" at bounding box center [724, 221] width 158 height 33
select select "MO"
click at [645, 205] on select "Select days Day Weekday (Mon-Fri) [DATE] [DATE] [DATE] [DATE] [DATE] [DATE]" at bounding box center [724, 221] width 158 height 33
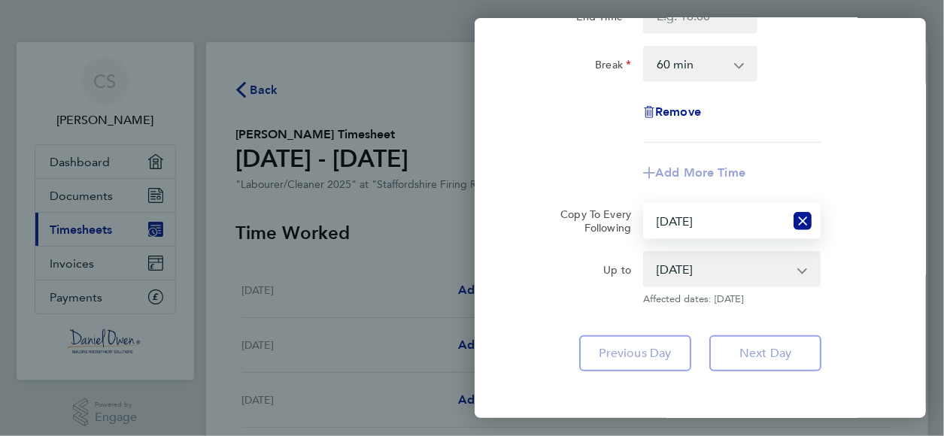
click at [780, 269] on select "[DATE] [DATE] [DATE] [DATE] [DATE]" at bounding box center [723, 269] width 156 height 33
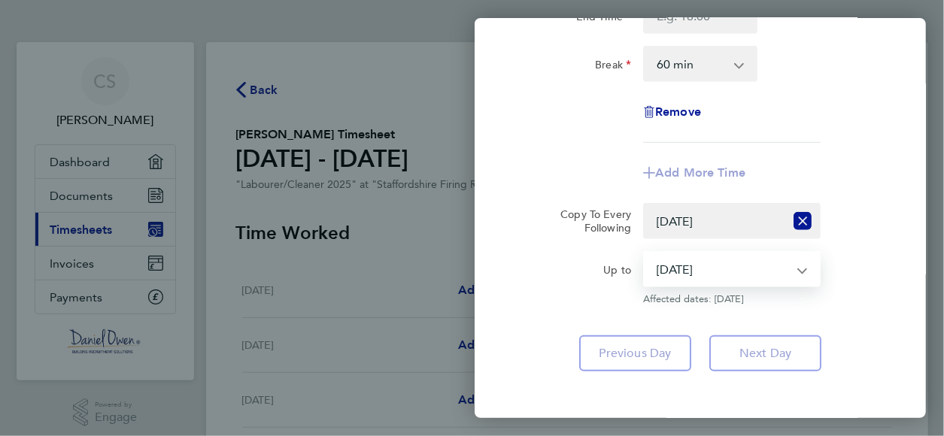
select select "[DATE]"
click at [645, 253] on select "[DATE] [DATE] [DATE] [DATE] [DATE]" at bounding box center [723, 269] width 156 height 33
click at [804, 275] on app-icon-cross-button at bounding box center [810, 269] width 18 height 33
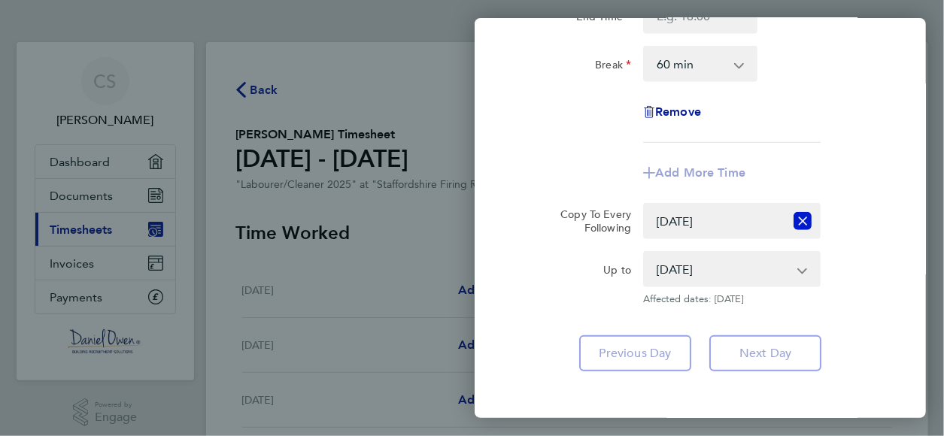
click at [806, 220] on icon "Reset selection" at bounding box center [803, 221] width 18 height 18
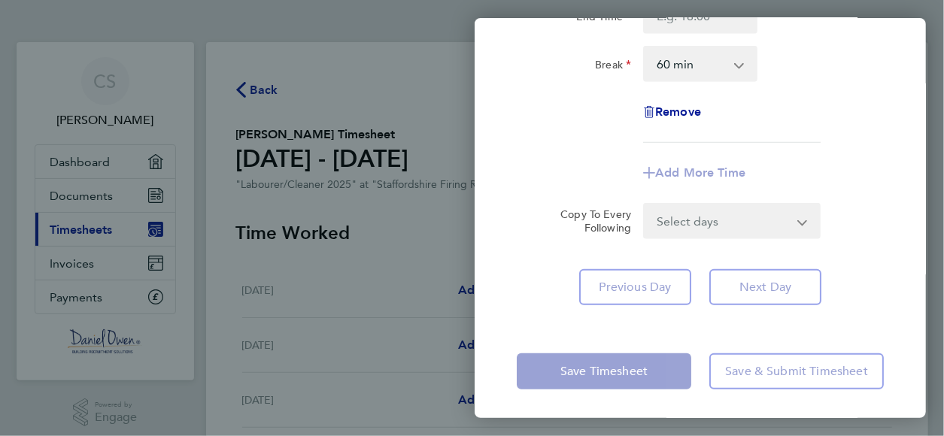
click at [806, 220] on app-icon-cross-button at bounding box center [812, 221] width 18 height 33
click at [664, 287] on app-form-button "Previous Day" at bounding box center [639, 287] width 121 height 36
click at [698, 181] on div "Add More Time" at bounding box center [700, 173] width 126 height 36
click at [694, 222] on select "Select days Day Weekday (Mon-Fri) [DATE] [DATE] [DATE] [DATE] [DATE] [DATE]" at bounding box center [724, 221] width 158 height 33
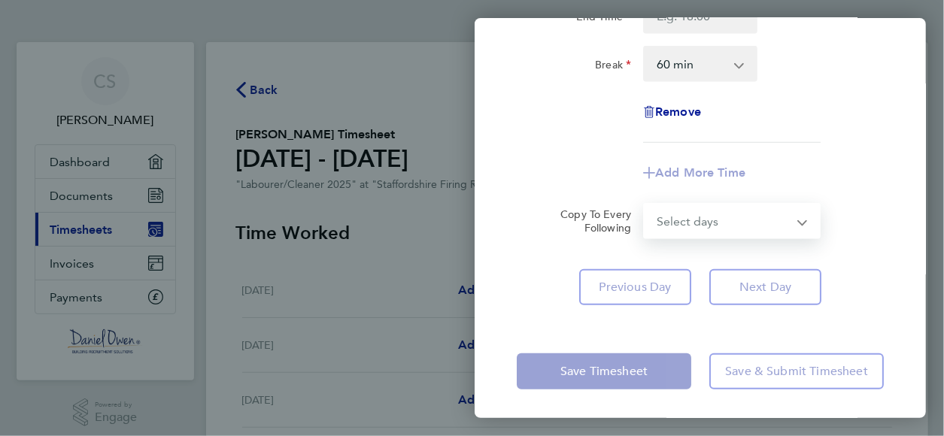
select select "WEEKDAY"
click at [645, 205] on select "Select days Day Weekday (Mon-Fri) [DATE] [DATE] [DATE] [DATE] [DATE] [DATE]" at bounding box center [724, 221] width 158 height 33
select select "[DATE]"
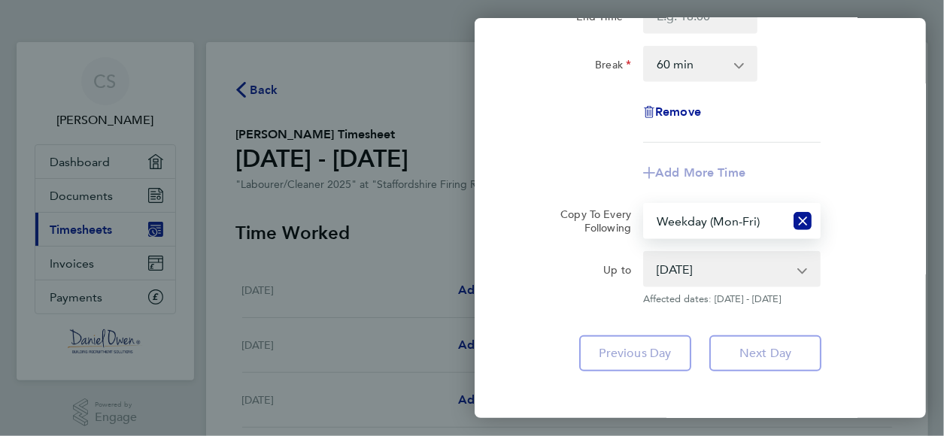
click at [778, 366] on app-form-button "Next Day" at bounding box center [760, 354] width 121 height 36
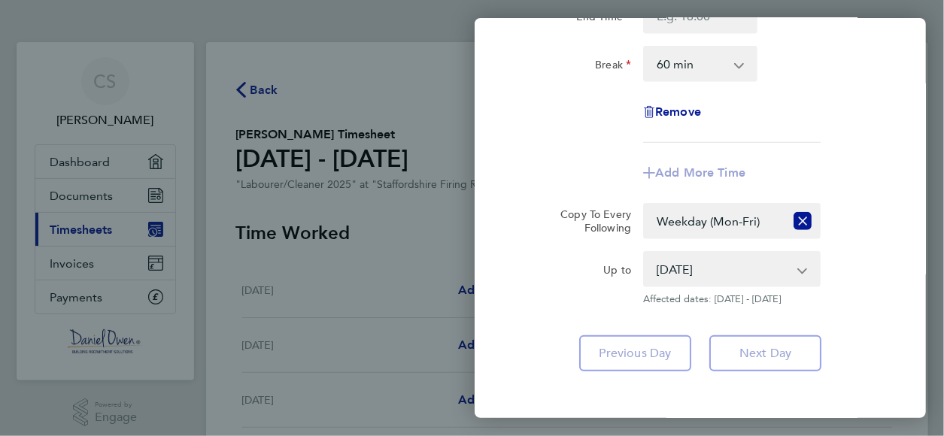
click at [807, 273] on app-icon-cross-button at bounding box center [810, 269] width 18 height 33
click at [745, 59] on app-icon-cross-button at bounding box center [747, 63] width 18 height 33
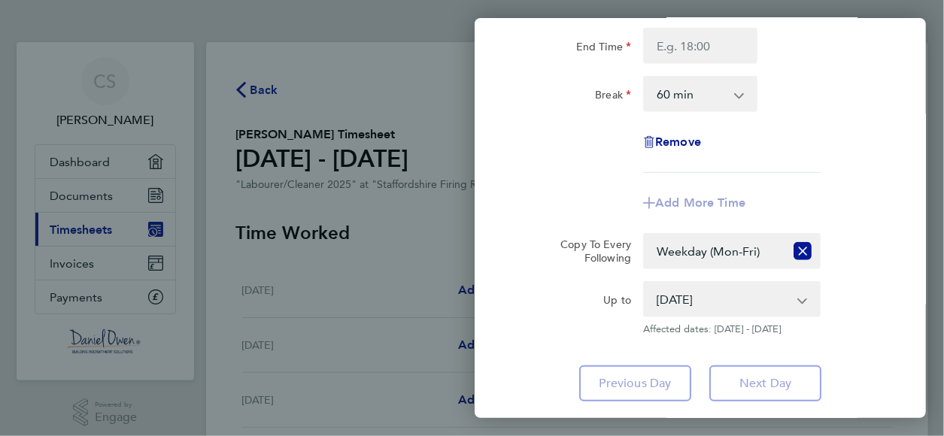
scroll to position [448, 0]
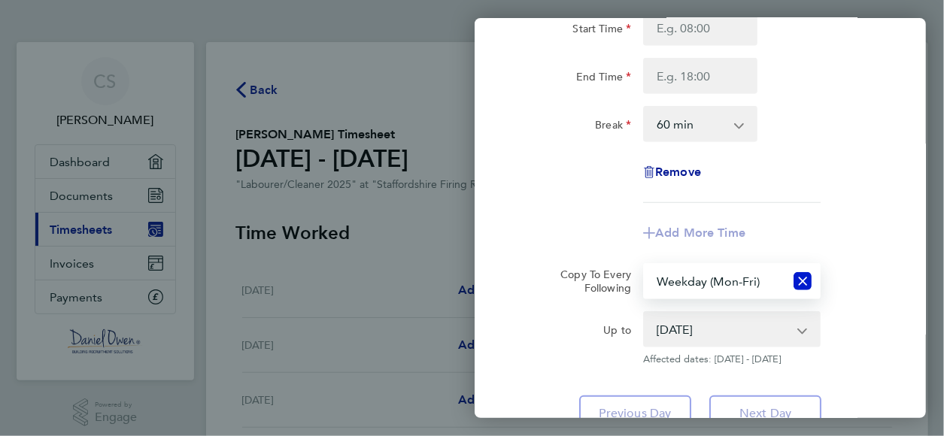
click at [806, 272] on icon "Reset selection" at bounding box center [803, 281] width 18 height 18
select select "0: null"
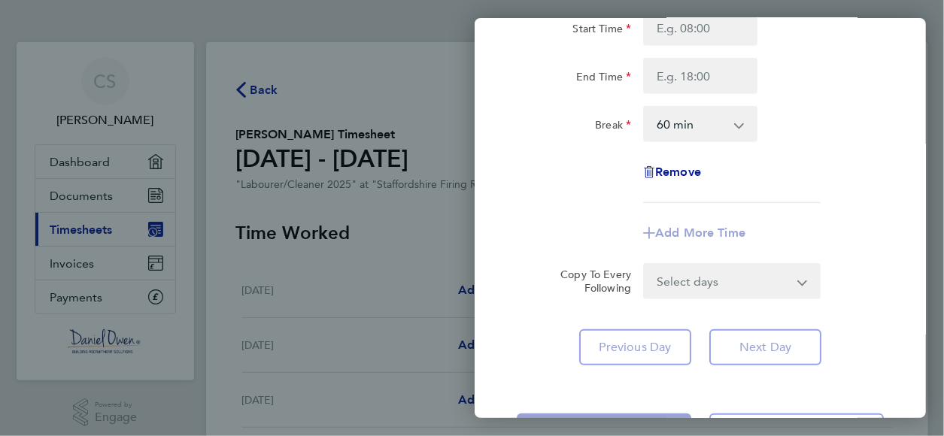
click at [748, 127] on app-icon-cross-button at bounding box center [747, 124] width 18 height 33
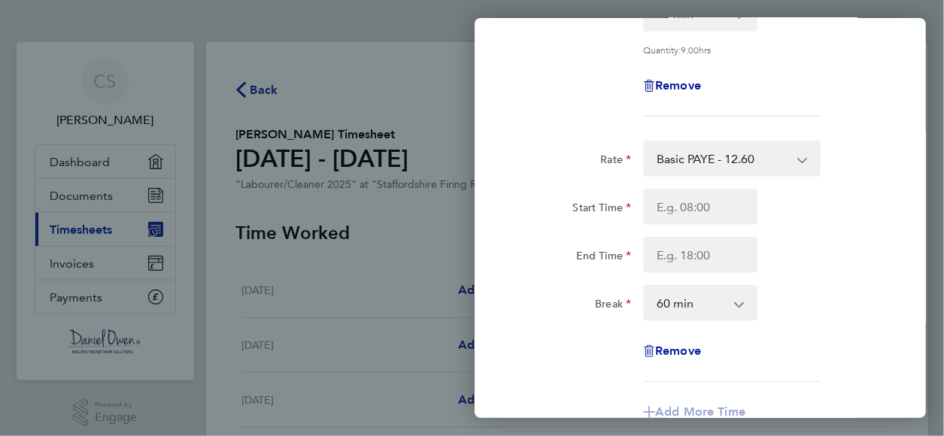
scroll to position [268, 0]
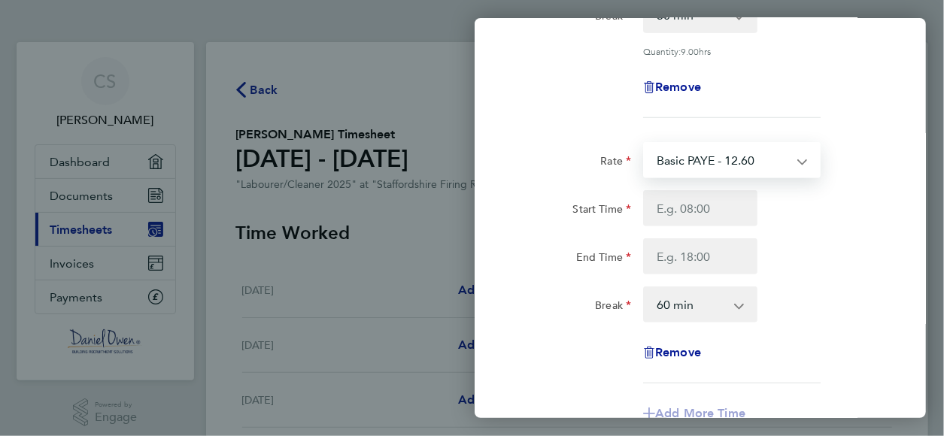
click at [721, 152] on select "Basic PAYE - 12.60 OT PAYE - 18.90" at bounding box center [723, 160] width 156 height 33
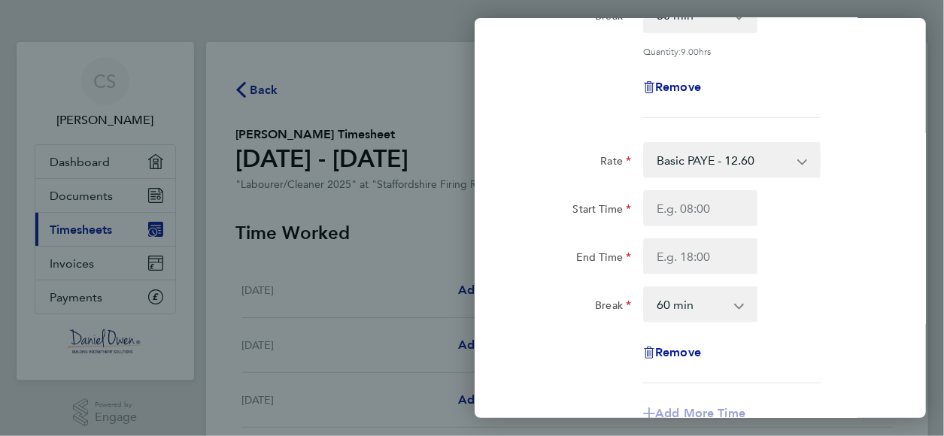
click at [932, 126] on div "[DATE] Cancel Enter time worked for this day. Rate Basic PAYE - 12.60 OT PAYE -…" at bounding box center [472, 218] width 944 height 436
drag, startPoint x: 848, startPoint y: 80, endPoint x: 816, endPoint y: 136, distance: 64.4
click at [816, 136] on form "Rate Basic PAYE - 12.60 OT PAYE - 18.90 Start Time 07:30 End Time 17:00 Break 0…" at bounding box center [700, 166] width 367 height 627
drag, startPoint x: 816, startPoint y: 136, endPoint x: 796, endPoint y: 96, distance: 44.4
click at [796, 96] on div "Remove" at bounding box center [700, 87] width 379 height 36
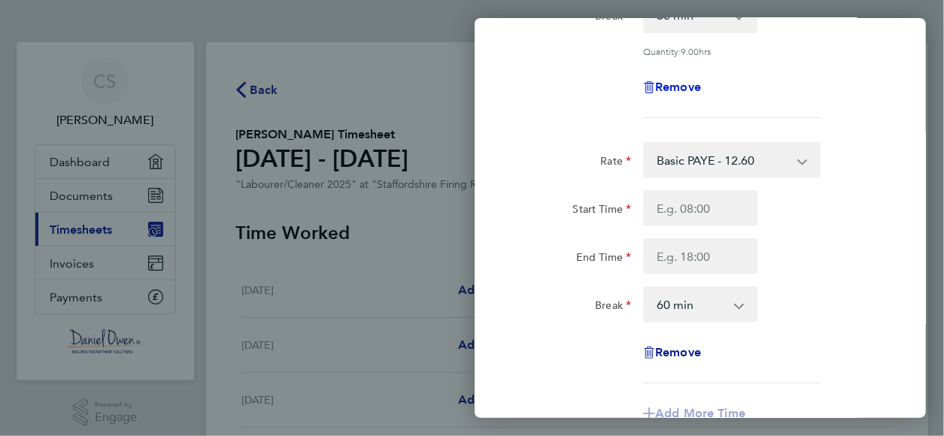
click at [698, 80] on span "Remove" at bounding box center [678, 87] width 46 height 14
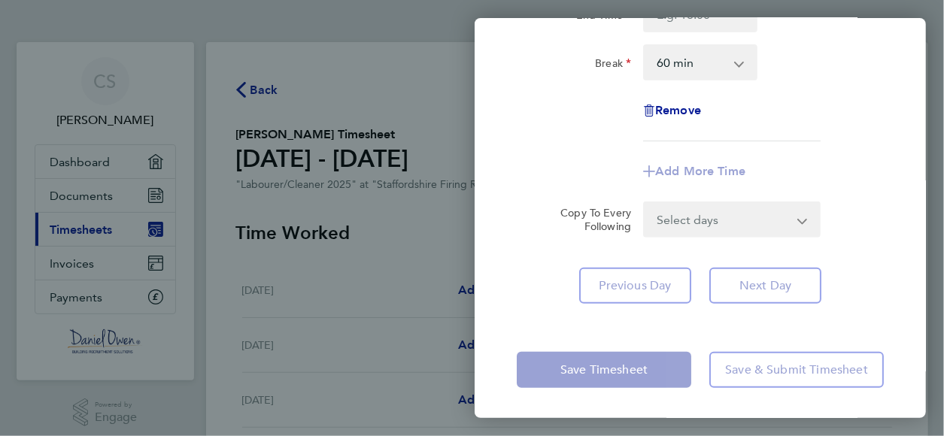
scroll to position [0, 0]
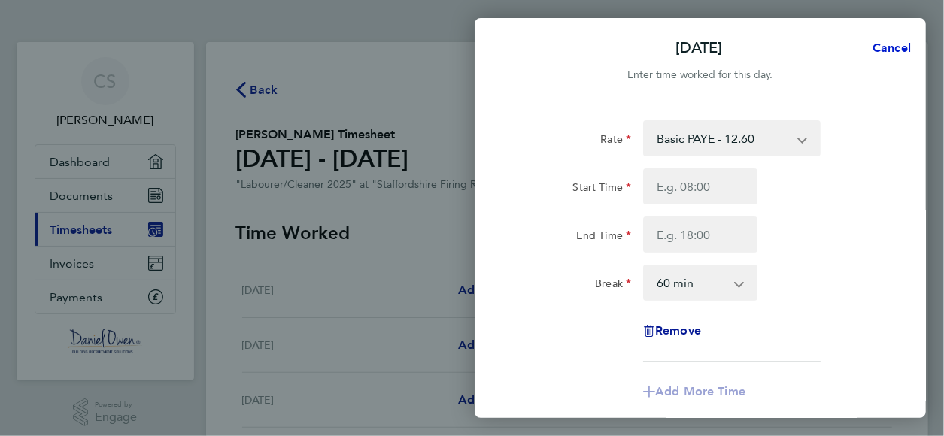
click at [885, 45] on span "Cancel" at bounding box center [889, 48] width 43 height 14
select select "60"
click at [885, 45] on div "Back [DATE]" at bounding box center [700, 48] width 451 height 36
click at [516, 52] on span "Back" at bounding box center [519, 48] width 28 height 14
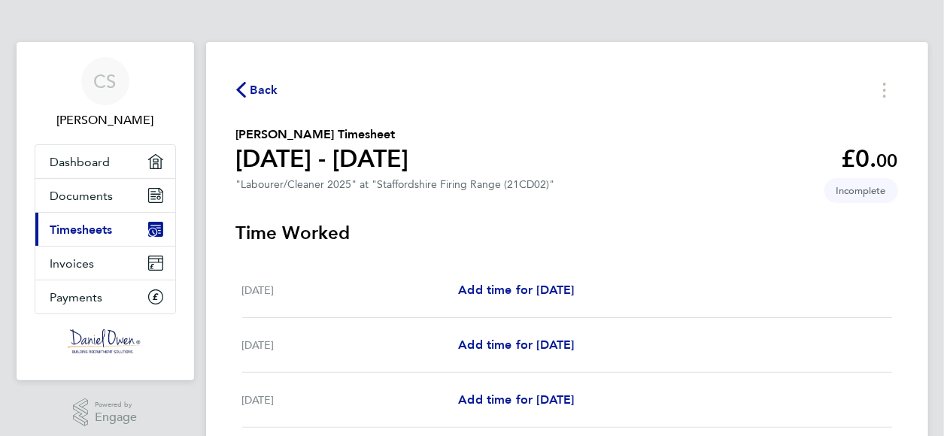
click at [516, 52] on div "Back [PERSON_NAME] Timesheet [DATE] - [DATE] £0. 00 "Labourer/Cleaner 2025" at …" at bounding box center [567, 399] width 722 height 714
click at [494, 285] on span "Add time for [DATE]" at bounding box center [516, 290] width 116 height 14
select select "60"
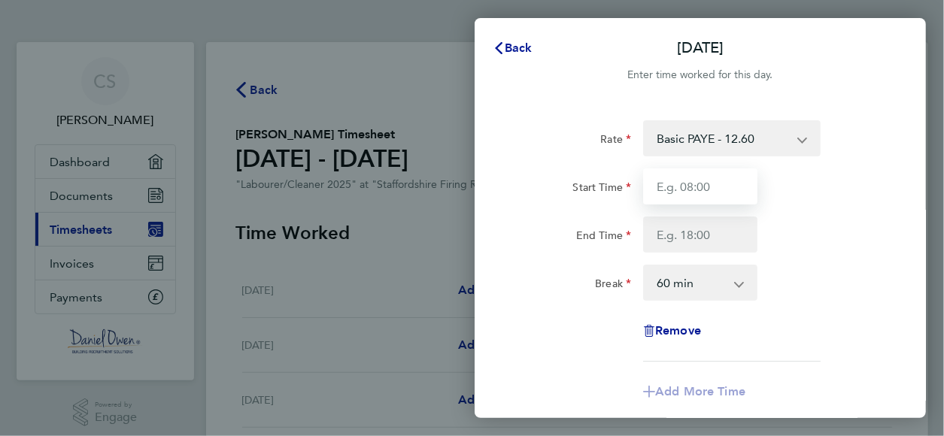
click at [739, 190] on input "Start Time" at bounding box center [700, 187] width 114 height 36
type input "07:30"
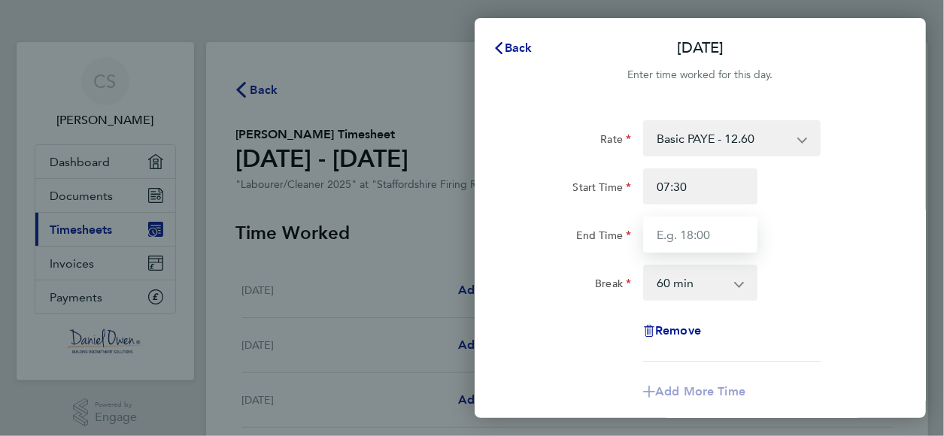
click at [713, 232] on input "End Time" at bounding box center [700, 235] width 114 height 36
type input "17:00"
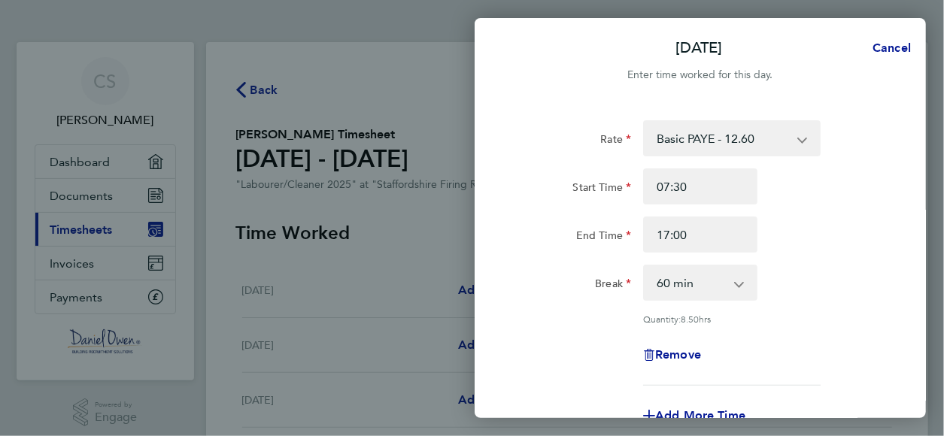
click at [740, 281] on app-icon-cross-button at bounding box center [747, 282] width 18 height 33
click at [742, 293] on app-icon-cross-button at bounding box center [747, 282] width 18 height 33
click at [728, 281] on select "0 min 15 min 30 min 45 min 60 min 75 min 90 min" at bounding box center [691, 282] width 93 height 33
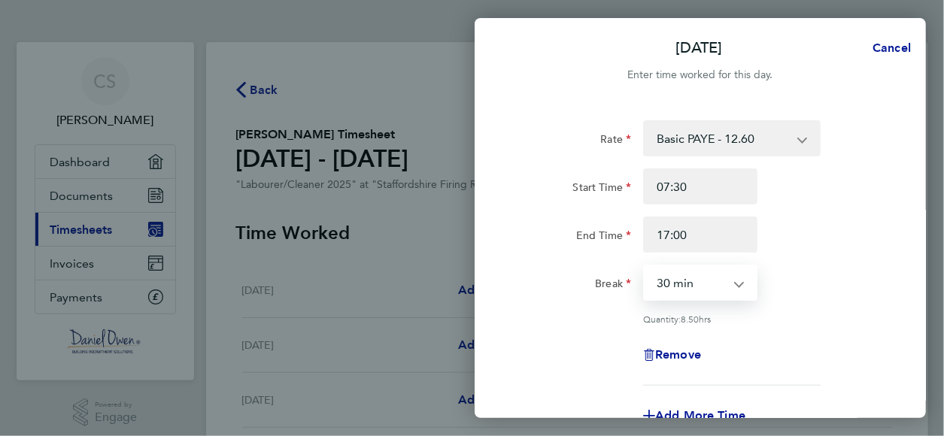
click at [645, 266] on select "0 min 15 min 30 min 45 min 60 min 75 min 90 min" at bounding box center [691, 282] width 93 height 33
select select "30"
click at [910, 148] on div "Rate Basic PAYE - 12.60 OT PAYE - 18.90 Start Time 07:30 End Time 17:00 Break 0…" at bounding box center [700, 334] width 451 height 464
click at [910, 147] on div "Rate Basic PAYE - 12.60 OT PAYE - 18.90 Start Time 07:30 End Time 17:00 Break 0…" at bounding box center [700, 334] width 451 height 464
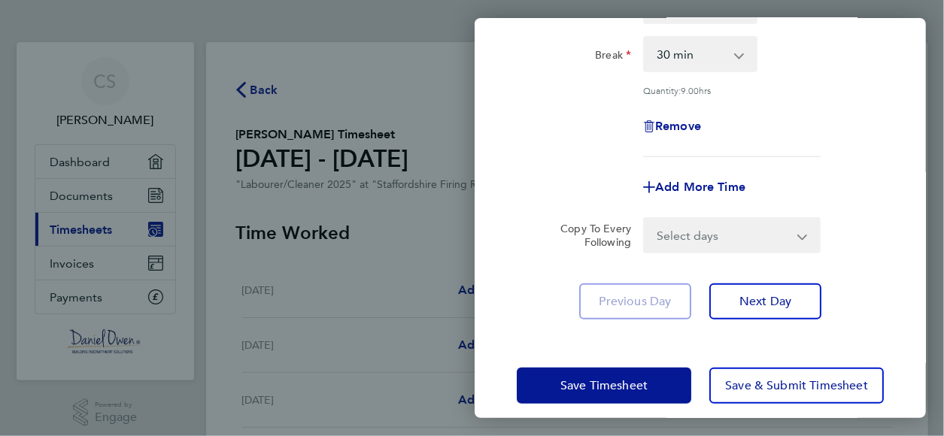
scroll to position [243, 0]
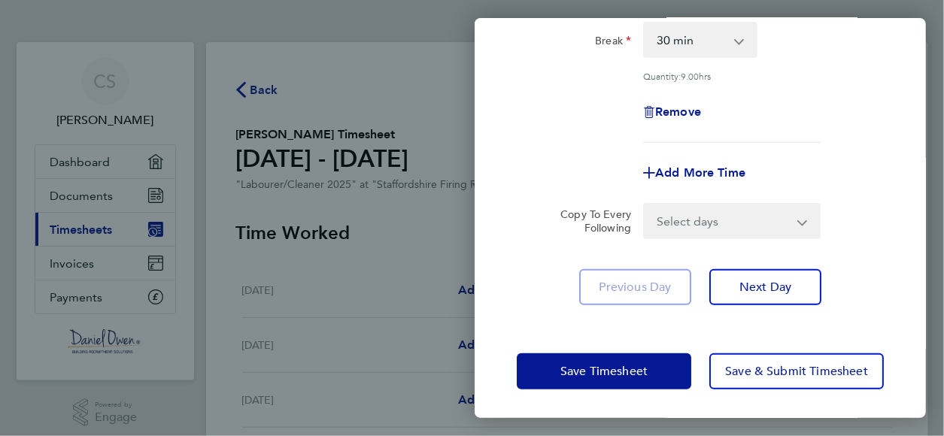
click at [805, 217] on app-icon-cross-button at bounding box center [812, 221] width 18 height 33
click at [801, 224] on select "Select days Day Weekday (Mon-Fri) [DATE] [DATE] [DATE] [DATE] [DATE] [DATE]" at bounding box center [724, 221] width 158 height 33
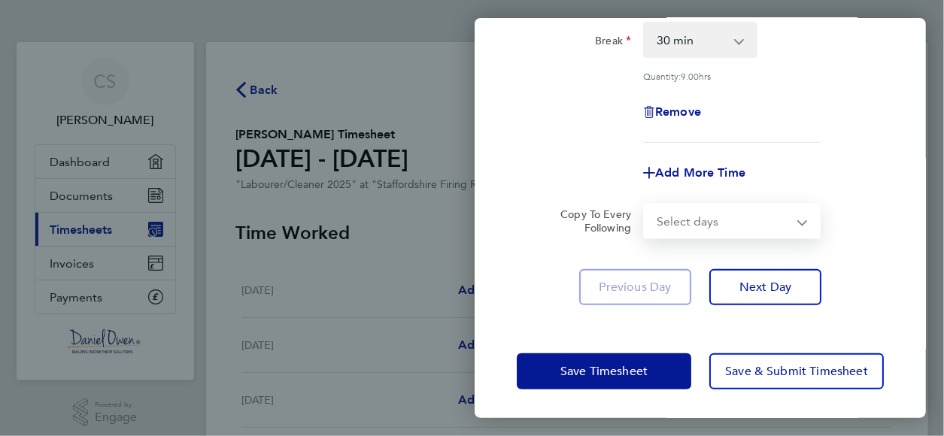
select select "WEEKDAY"
click at [645, 205] on select "Select days Day Weekday (Mon-Fri) [DATE] [DATE] [DATE] [DATE] [DATE] [DATE]" at bounding box center [724, 221] width 158 height 33
select select "[DATE]"
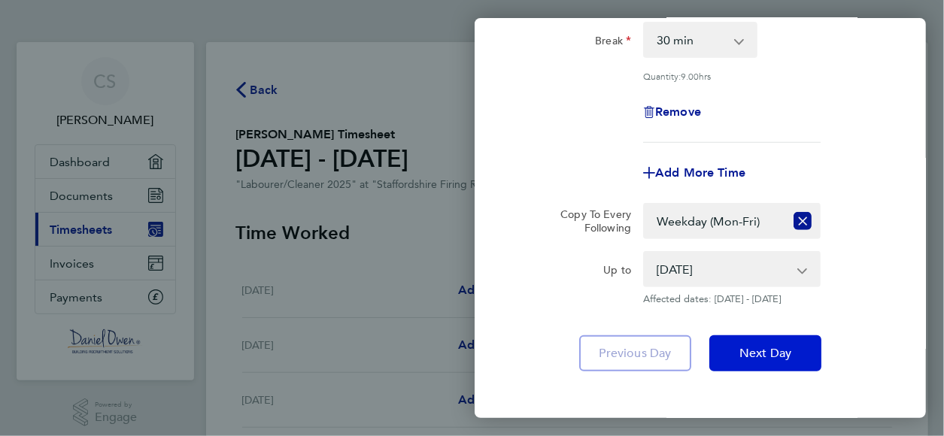
click at [763, 354] on span "Next Day" at bounding box center [766, 353] width 52 height 15
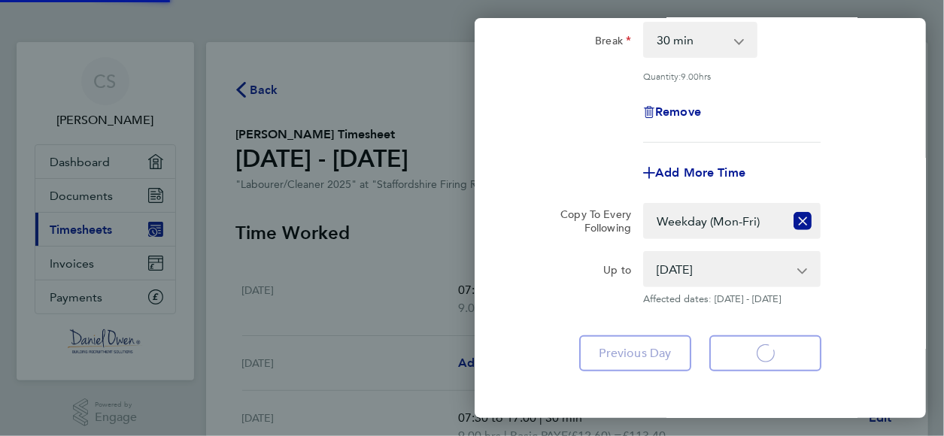
select select "60"
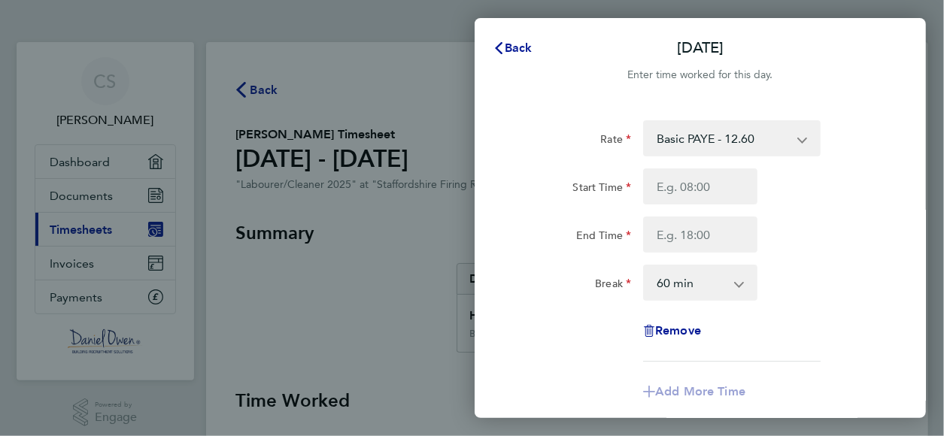
click at [913, 116] on div "Rate Basic PAYE - 12.60 OT PAYE - 18.90 Start Time End Time Break 0 min 15 min …" at bounding box center [700, 322] width 451 height 440
click at [916, 157] on div "Rate Basic PAYE - 12.60 OT PAYE - 18.90 Start Time End Time Break 0 min 15 min …" at bounding box center [700, 322] width 451 height 440
click at [521, 56] on button "Back" at bounding box center [513, 48] width 70 height 30
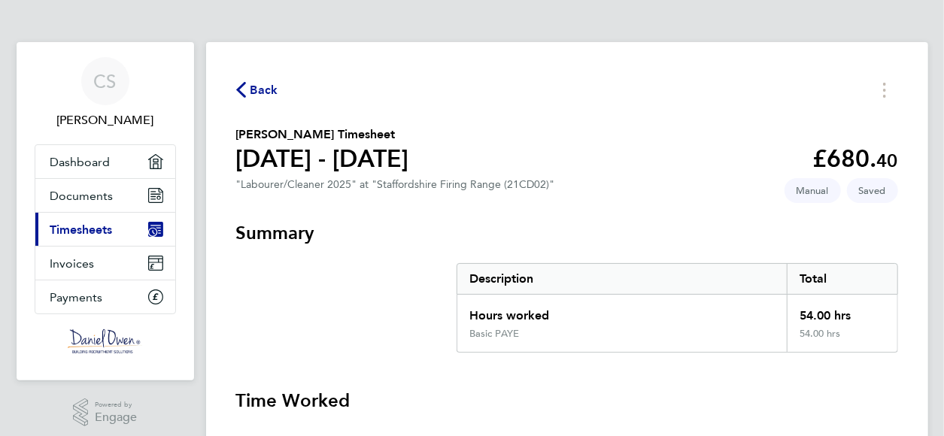
click at [101, 231] on span "Timesheets" at bounding box center [81, 230] width 62 height 14
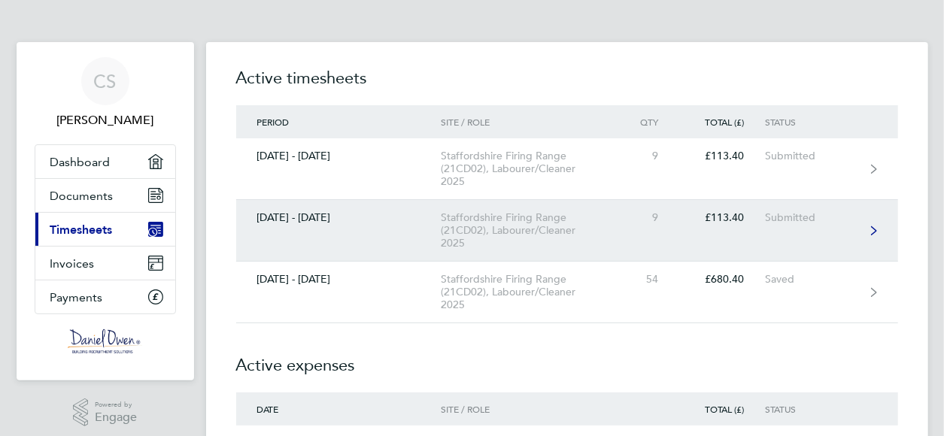
click at [470, 241] on div "Staffordshire Firing Range (21CD02), Labourer/Cleaner 2025" at bounding box center [527, 230] width 172 height 38
